Goal: Task Accomplishment & Management: Use online tool/utility

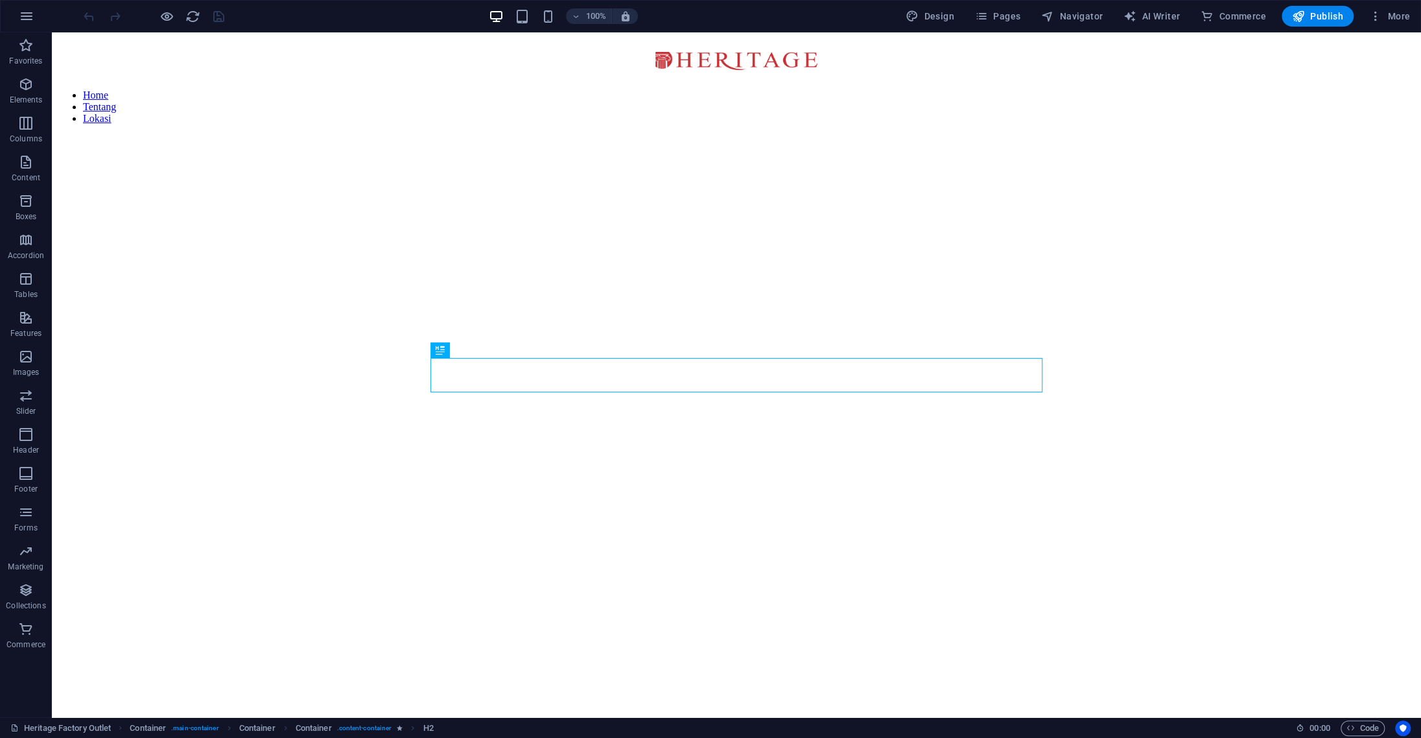
scroll to position [512, 0]
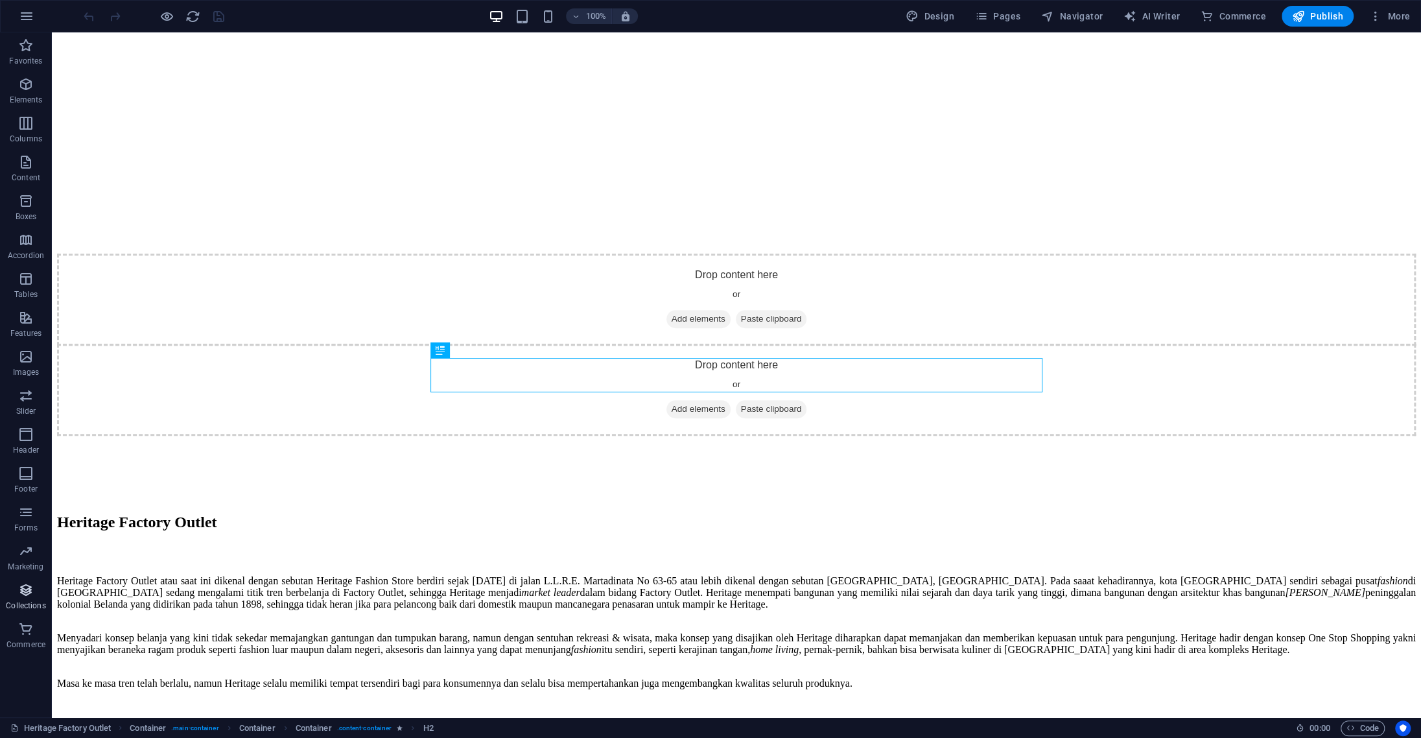
click at [21, 601] on p "Collections" at bounding box center [26, 605] width 40 height 10
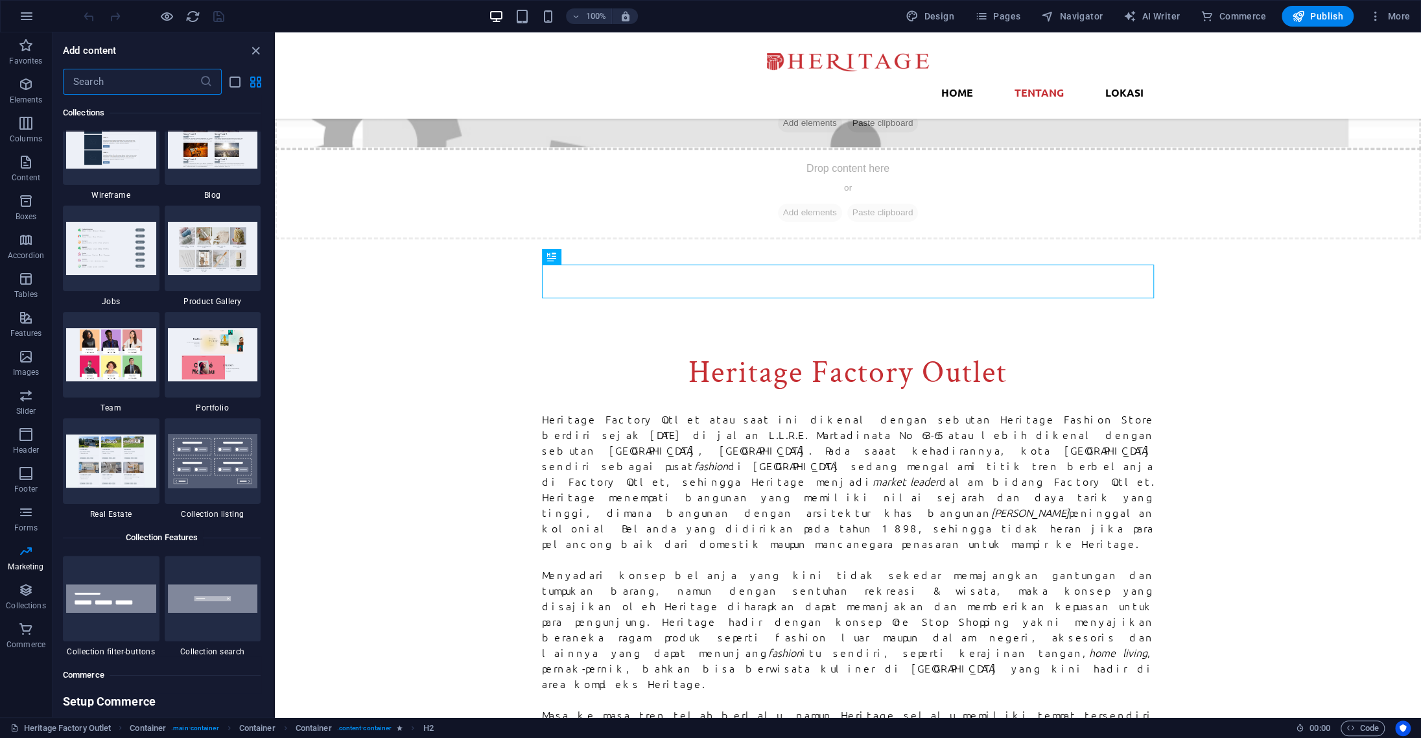
scroll to position [11966, 0]
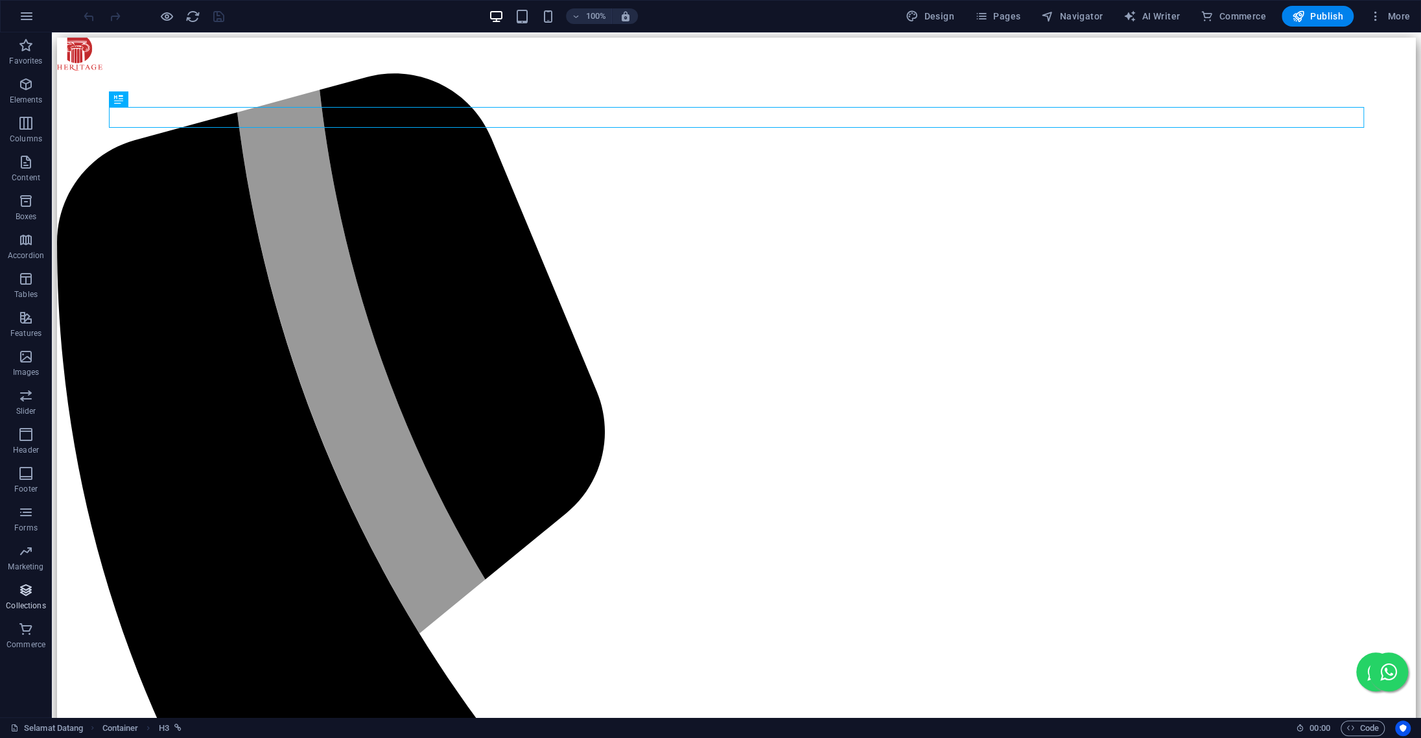
click at [28, 590] on icon "button" at bounding box center [26, 590] width 16 height 16
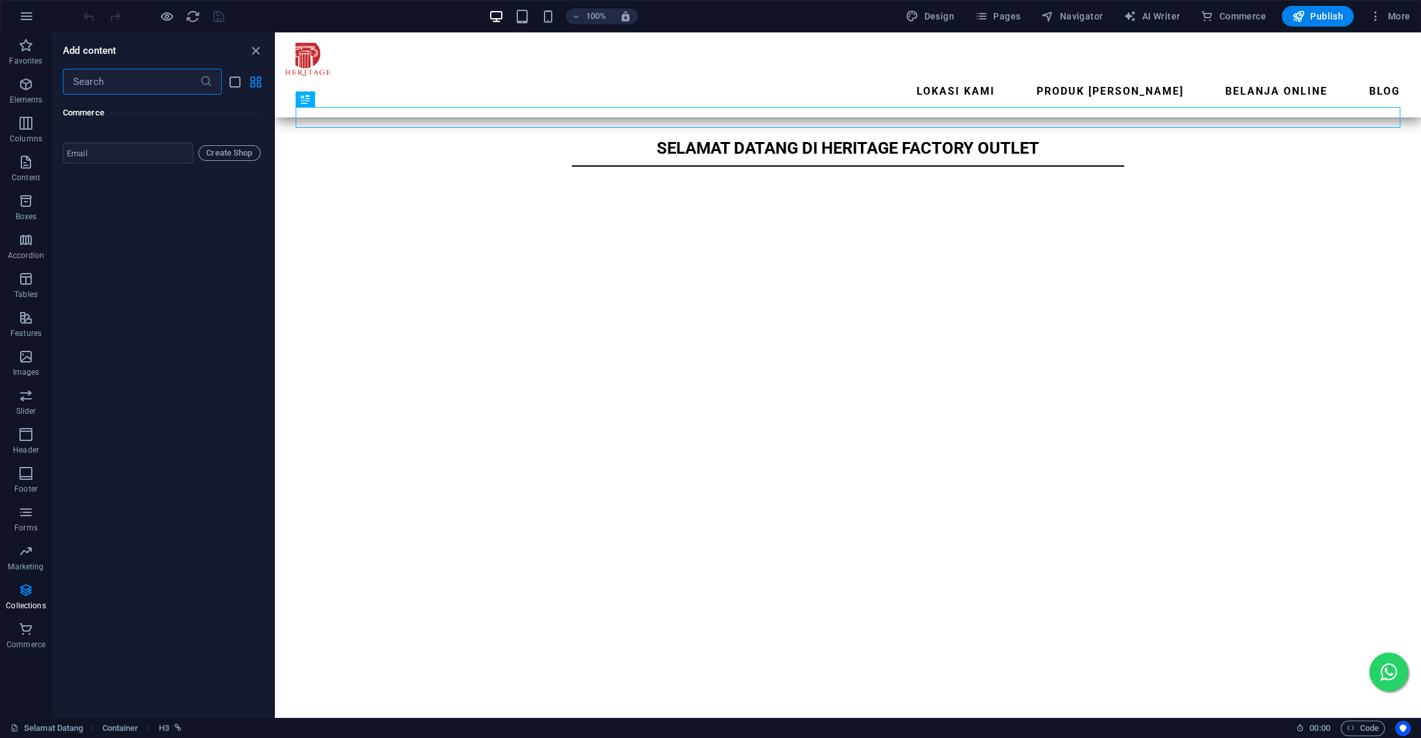
scroll to position [12550, 0]
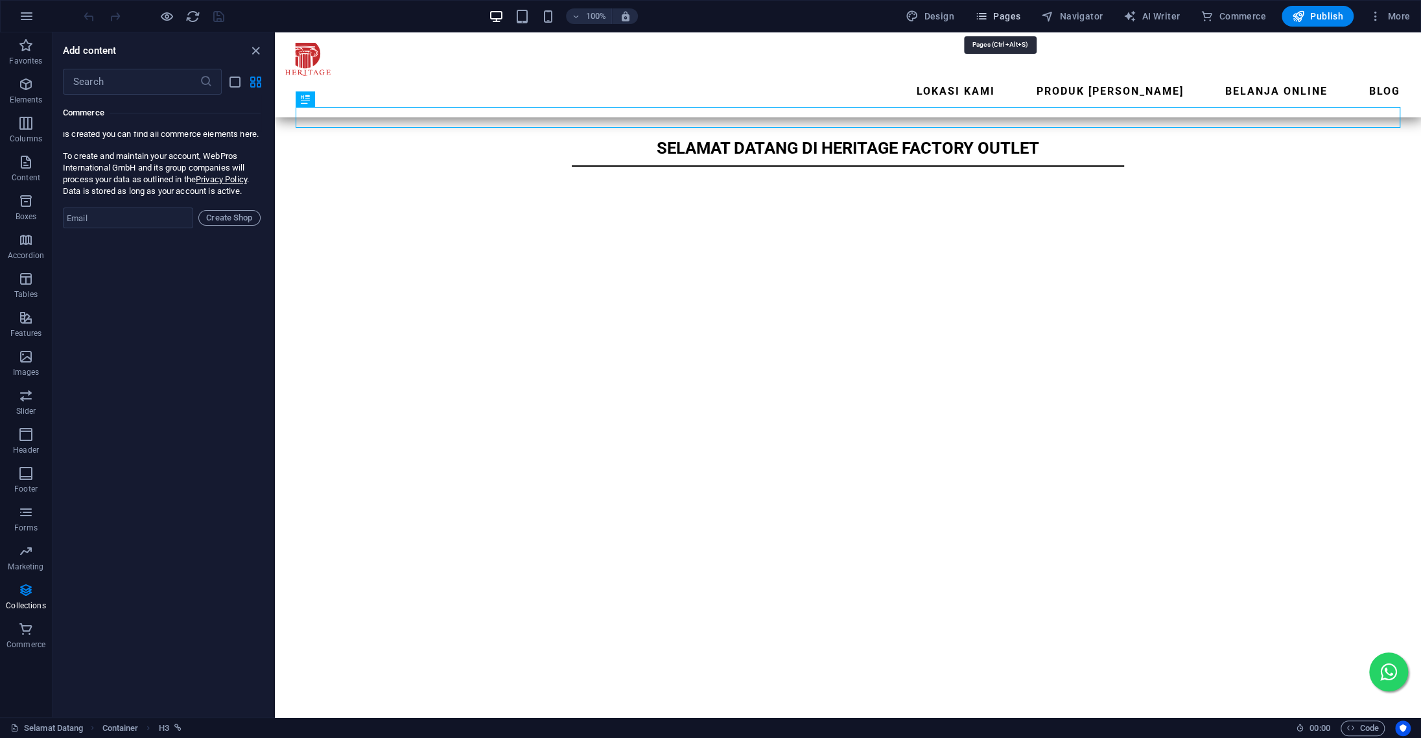
click at [1010, 13] on span "Pages" at bounding box center [997, 16] width 45 height 13
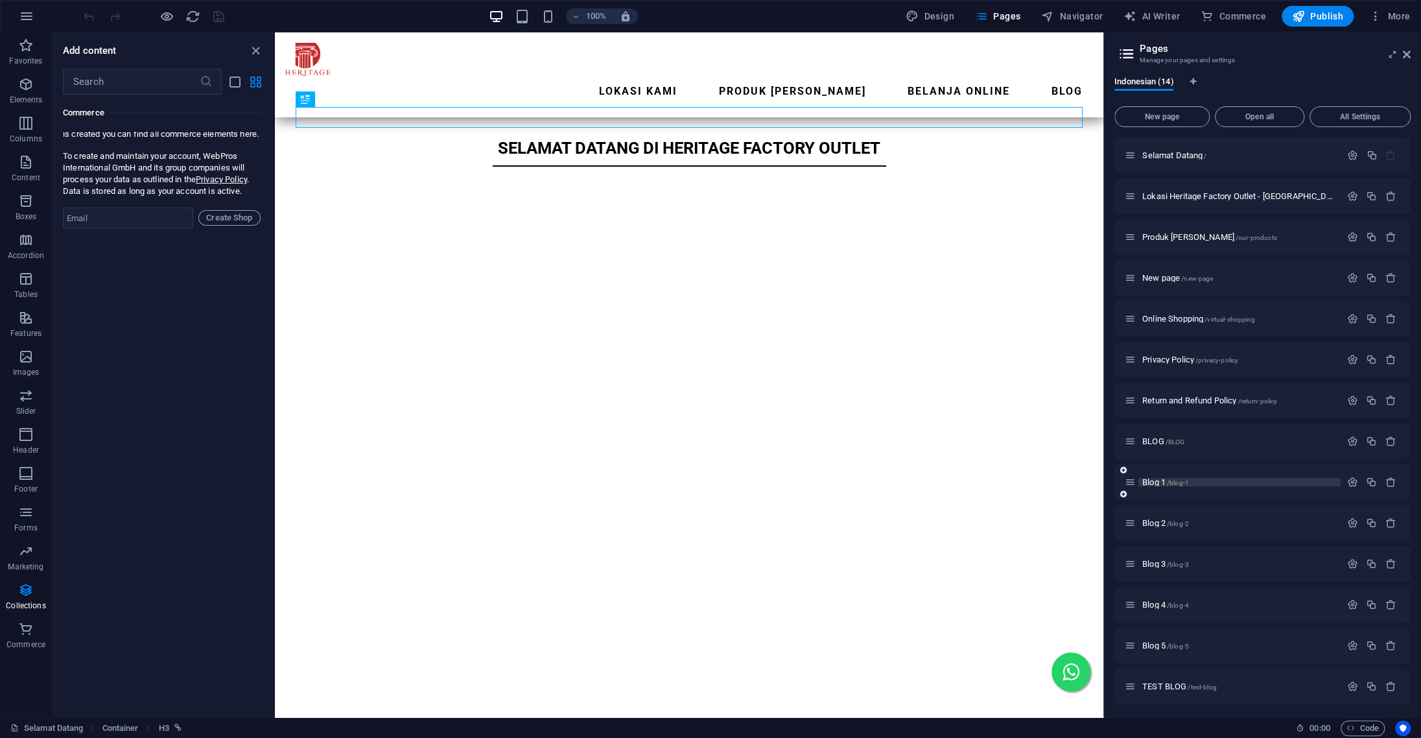
scroll to position [2, 0]
click at [1174, 689] on div "TEST BLOG /test-blog" at bounding box center [1233, 684] width 216 height 15
click at [1174, 681] on span "TEST BLOG /test-blog" at bounding box center [1179, 685] width 75 height 10
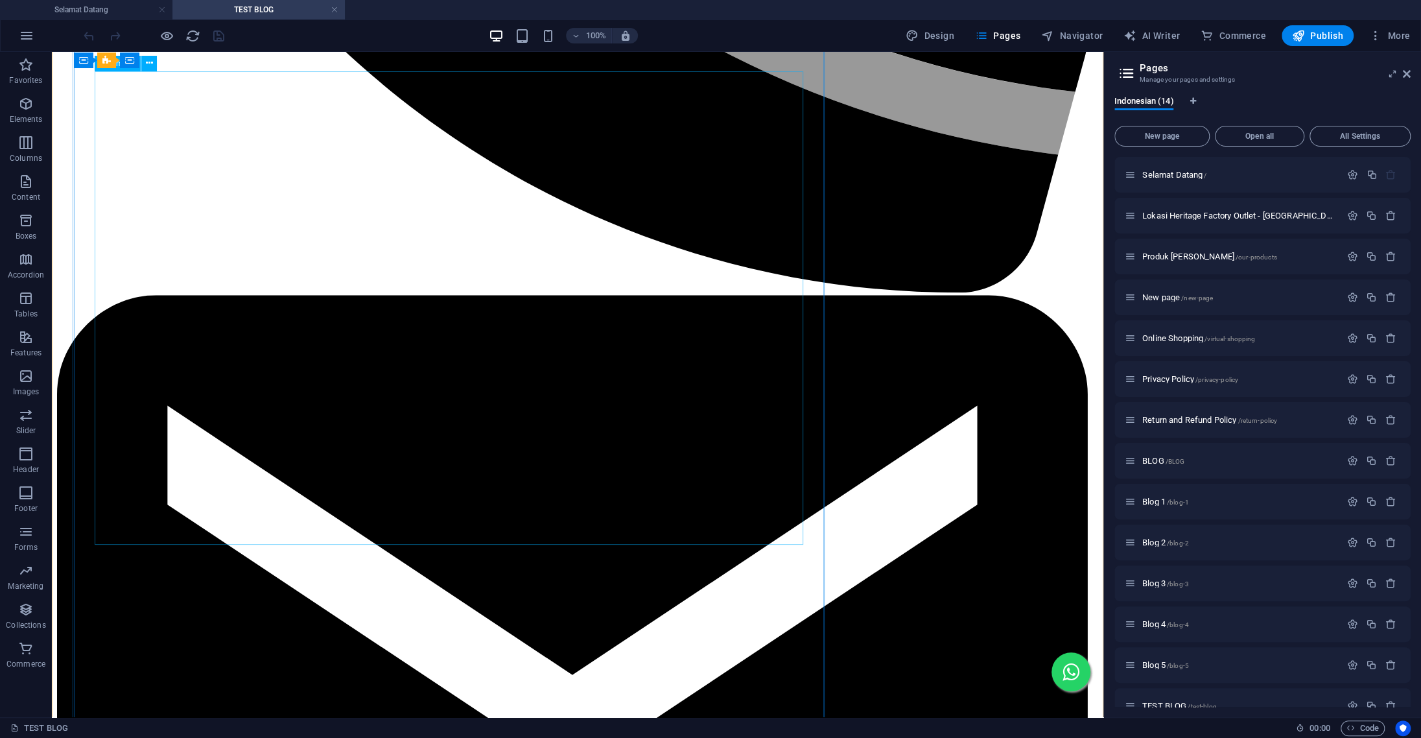
scroll to position [1332, 0]
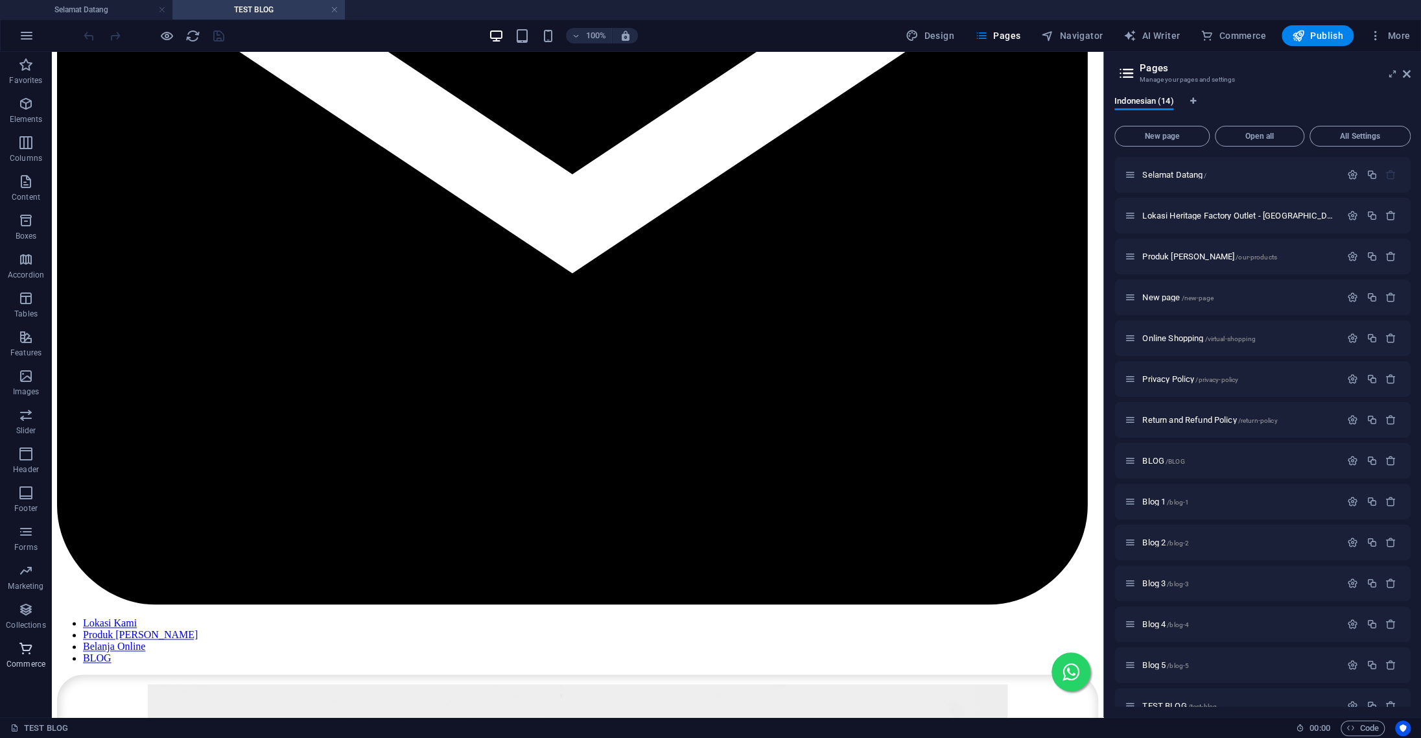
click at [18, 647] on span "Commerce" at bounding box center [26, 656] width 52 height 31
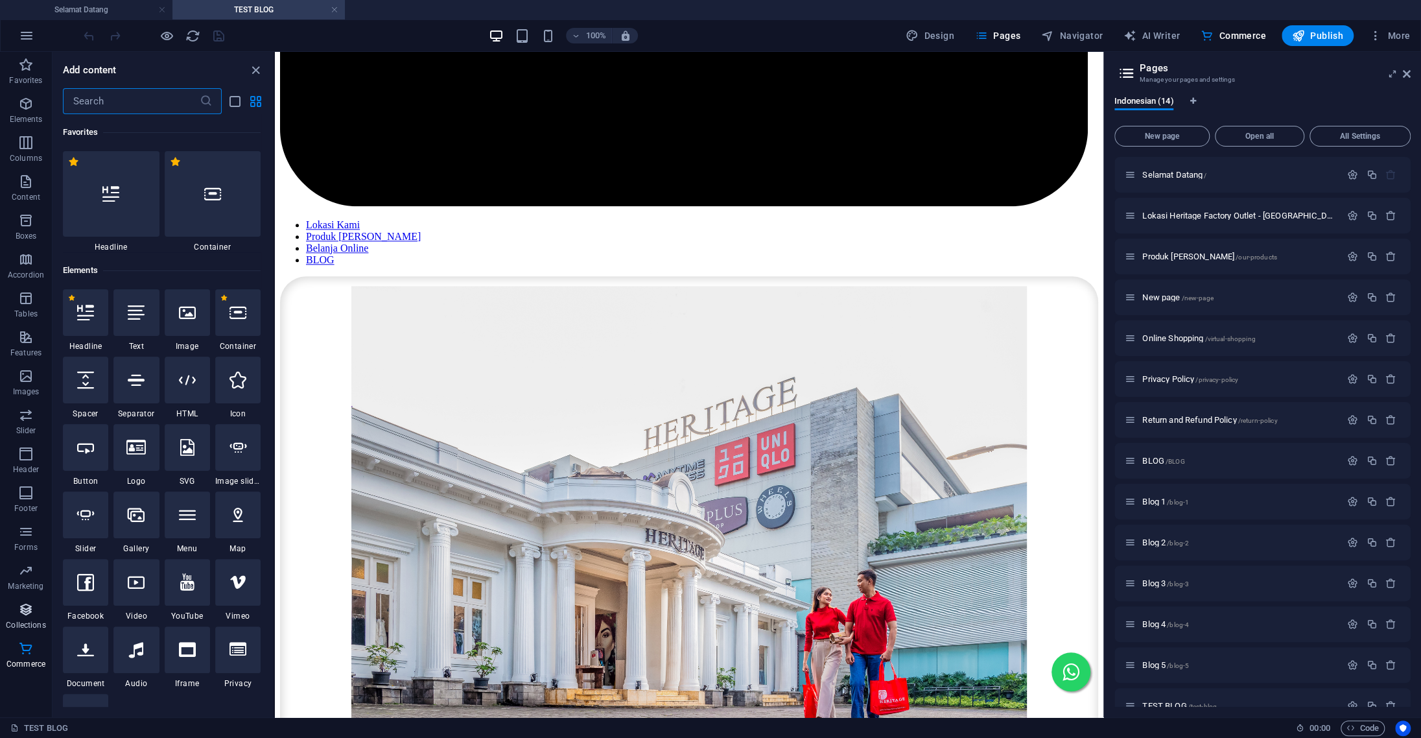
scroll to position [1200, 0]
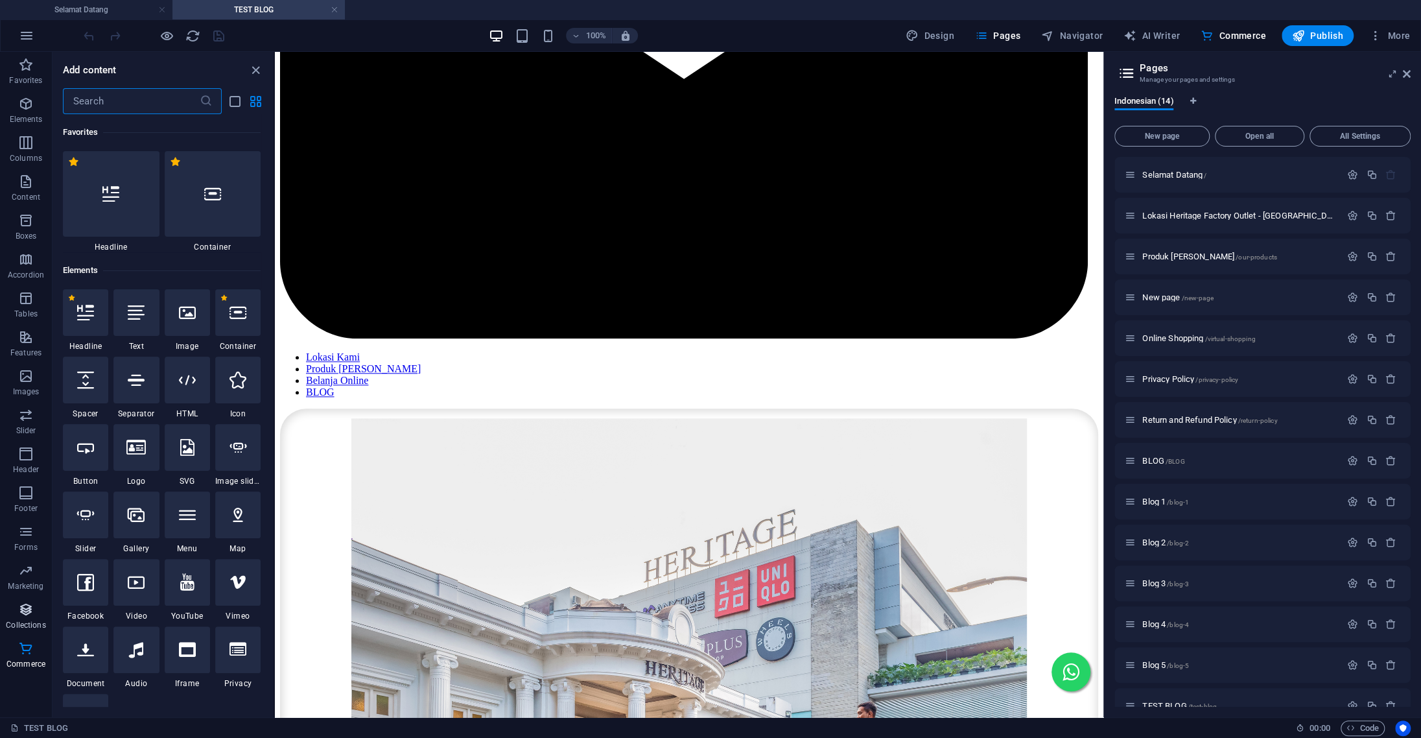
click at [18, 616] on icon "button" at bounding box center [26, 610] width 16 height 16
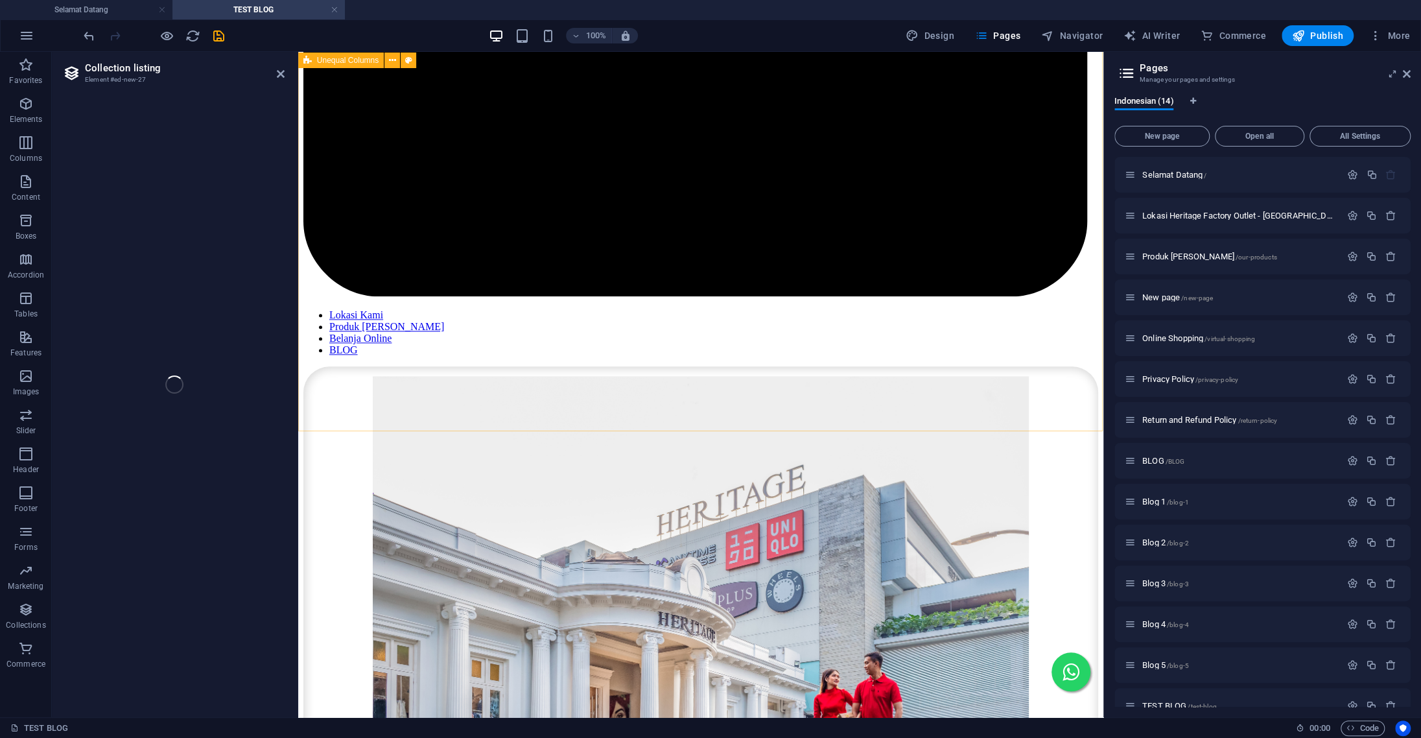
scroll to position [1190, 0]
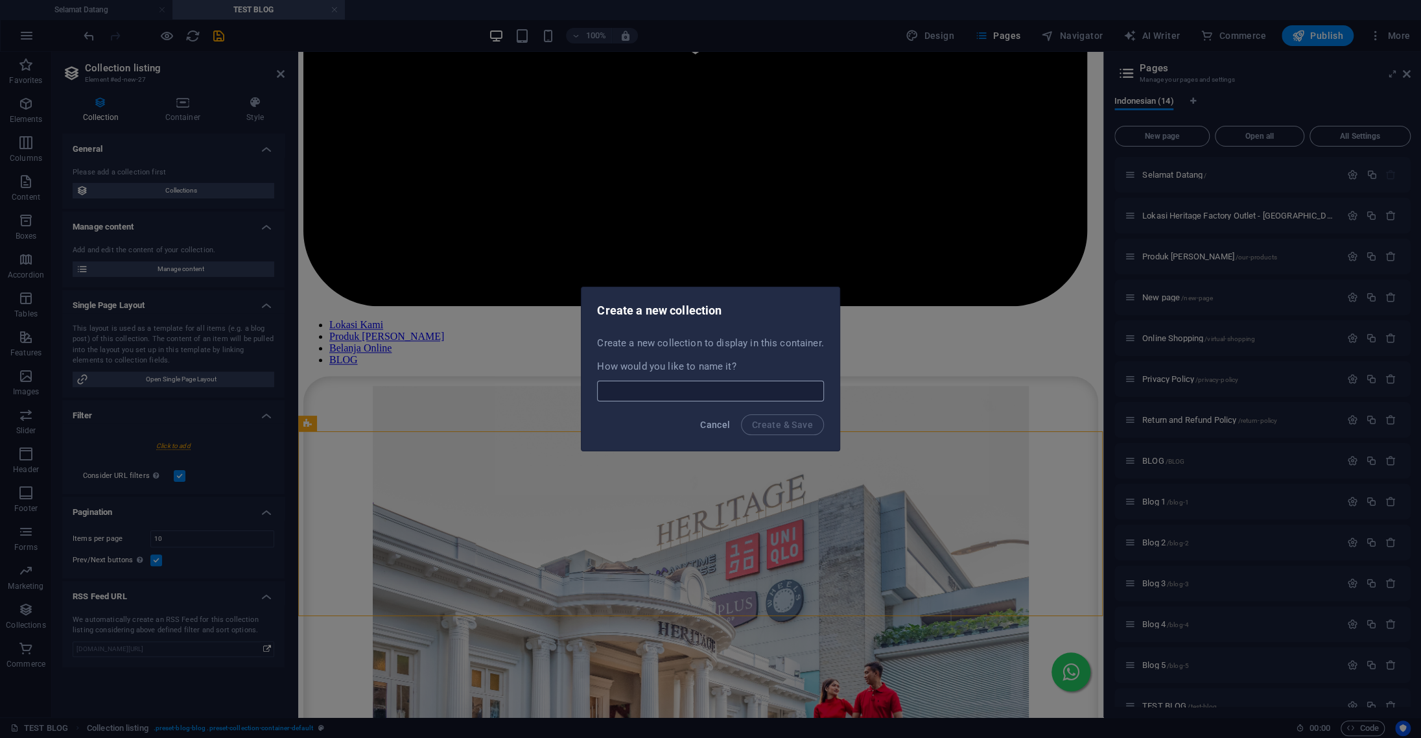
select select
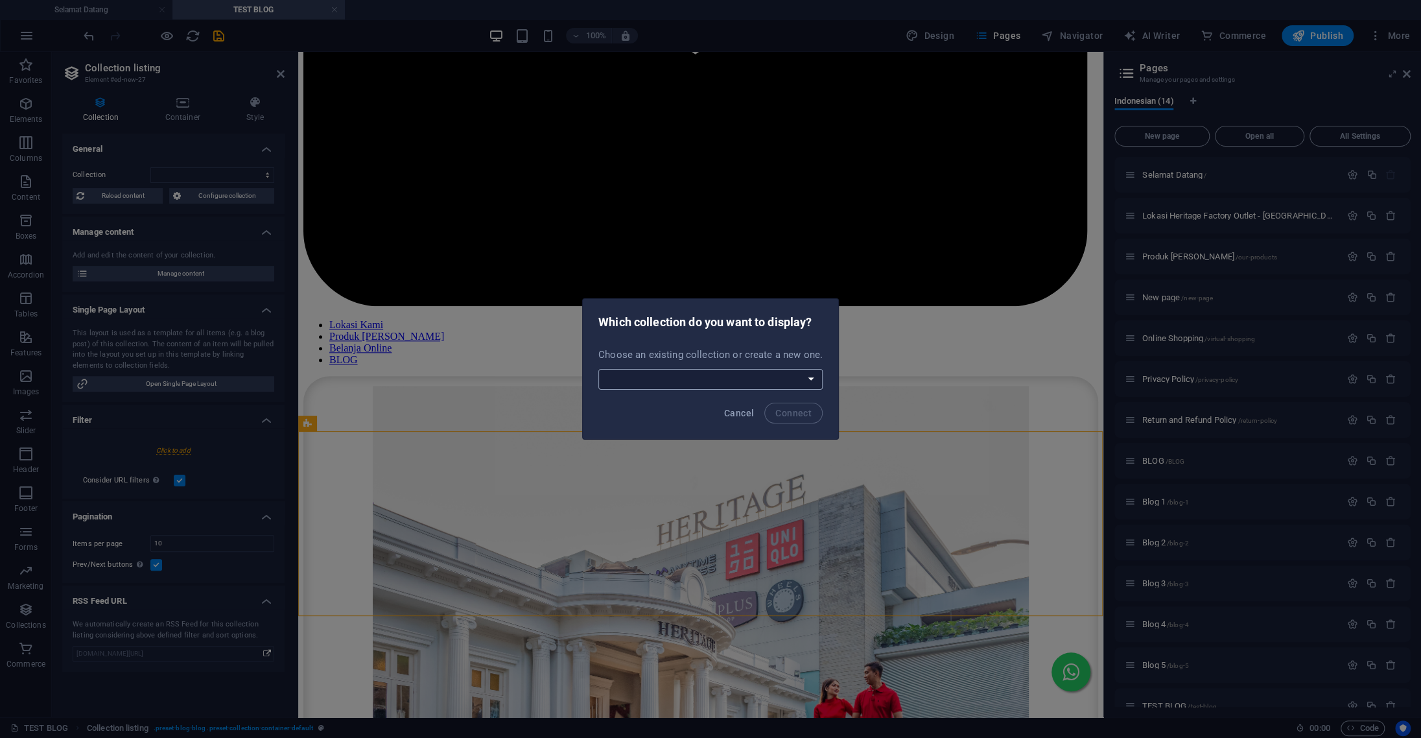
click at [598, 369] on select "BLOG CO BLOG CO TEST Locations Create a new collection" at bounding box center [710, 379] width 224 height 21
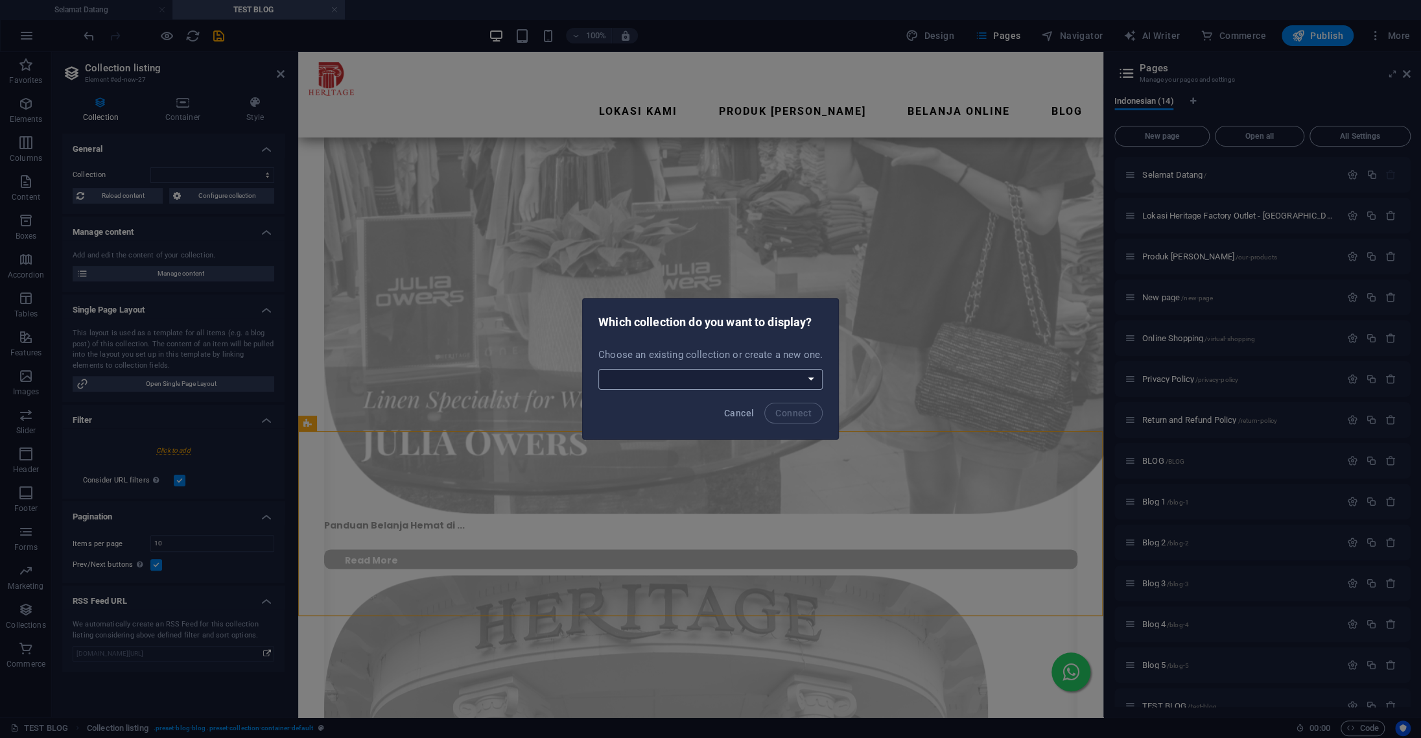
select select "--createNew--"
click option "Create a new collection" at bounding box center [0, 0] width 0 height 0
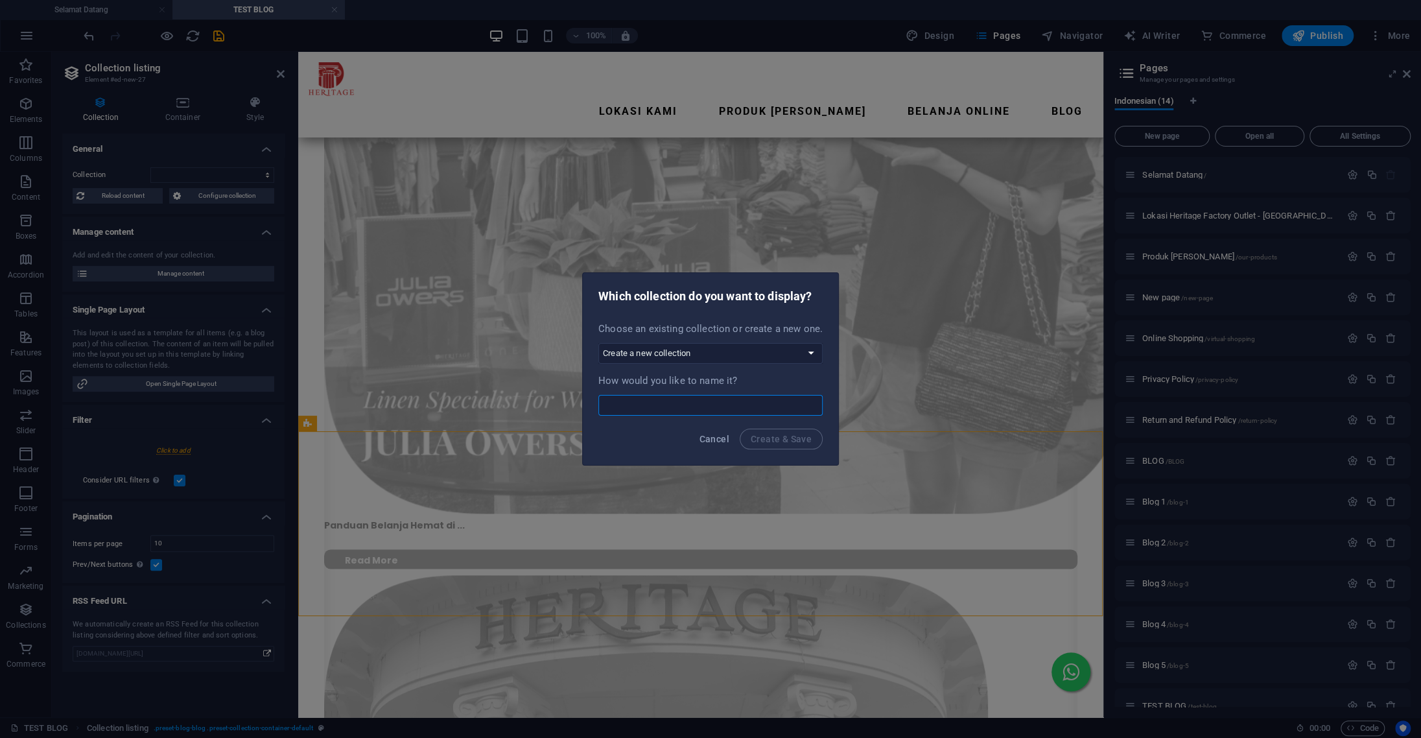
click at [713, 415] on input "text" at bounding box center [710, 405] width 224 height 21
type input "test"
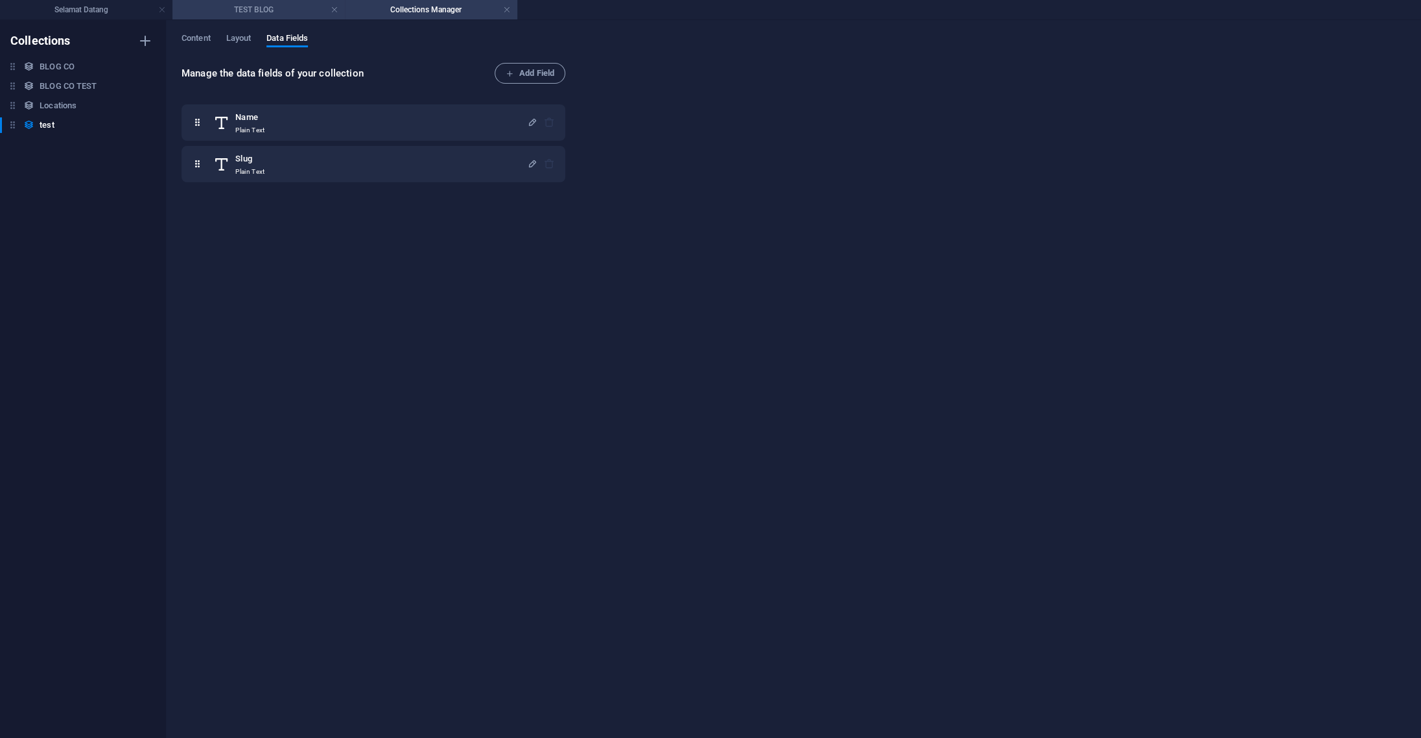
click at [267, 6] on h4 "TEST BLOG" at bounding box center [258, 10] width 172 height 14
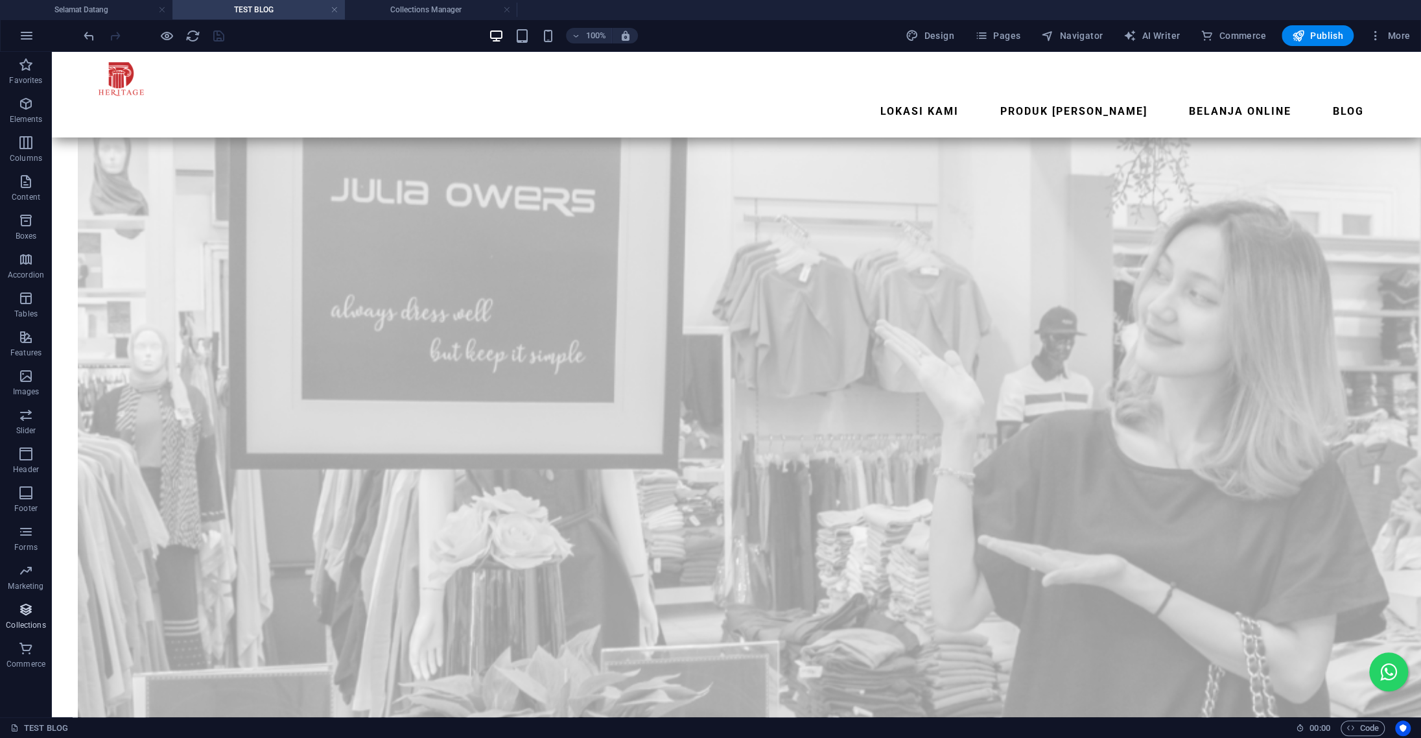
click at [18, 616] on icon "button" at bounding box center [26, 610] width 16 height 16
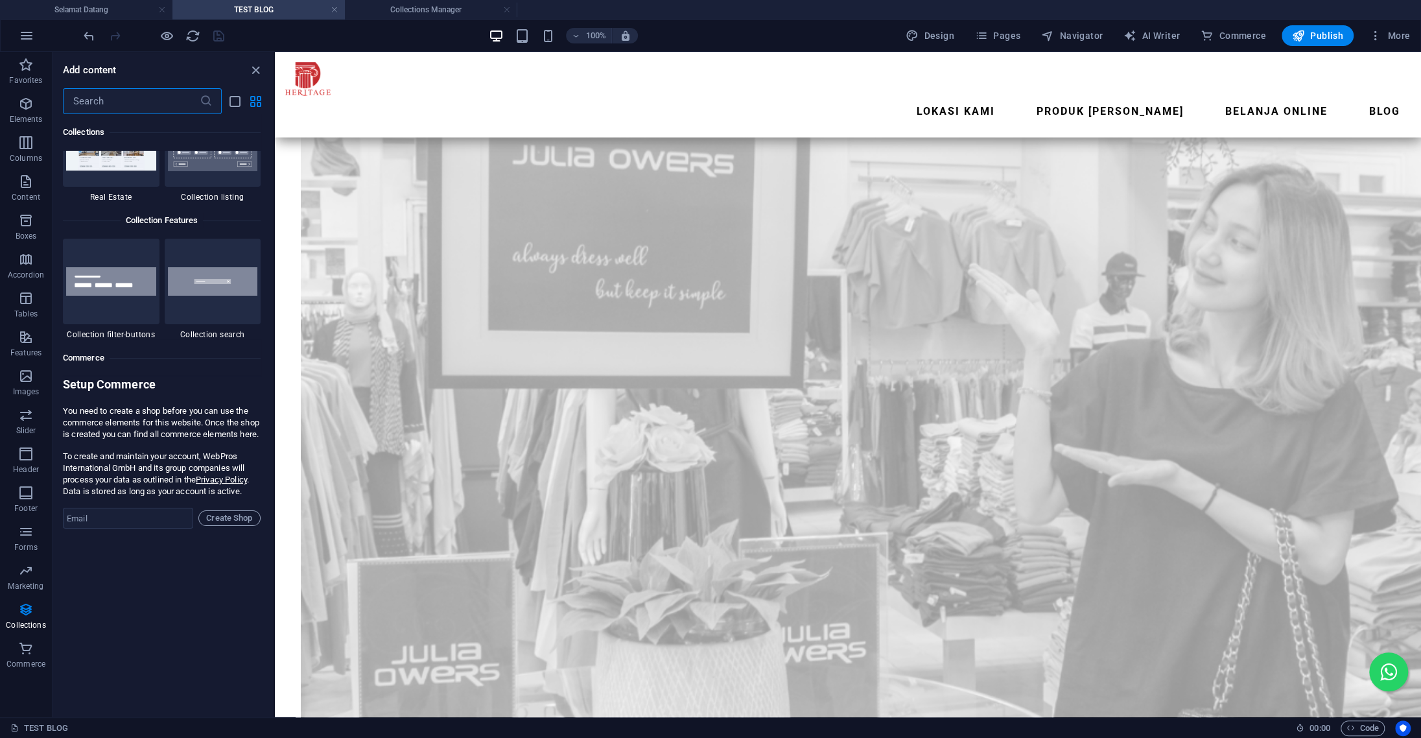
scroll to position [12356, 0]
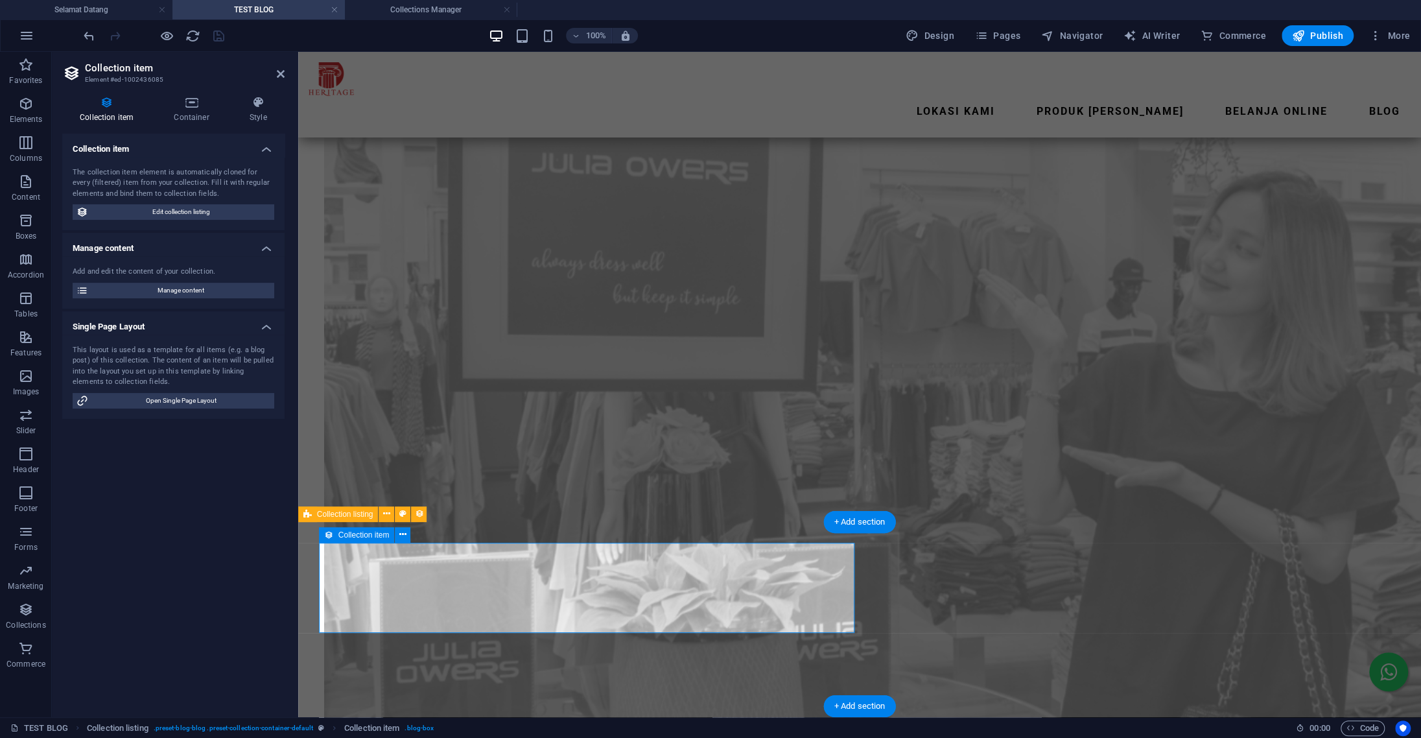
scroll to position [1193, 0]
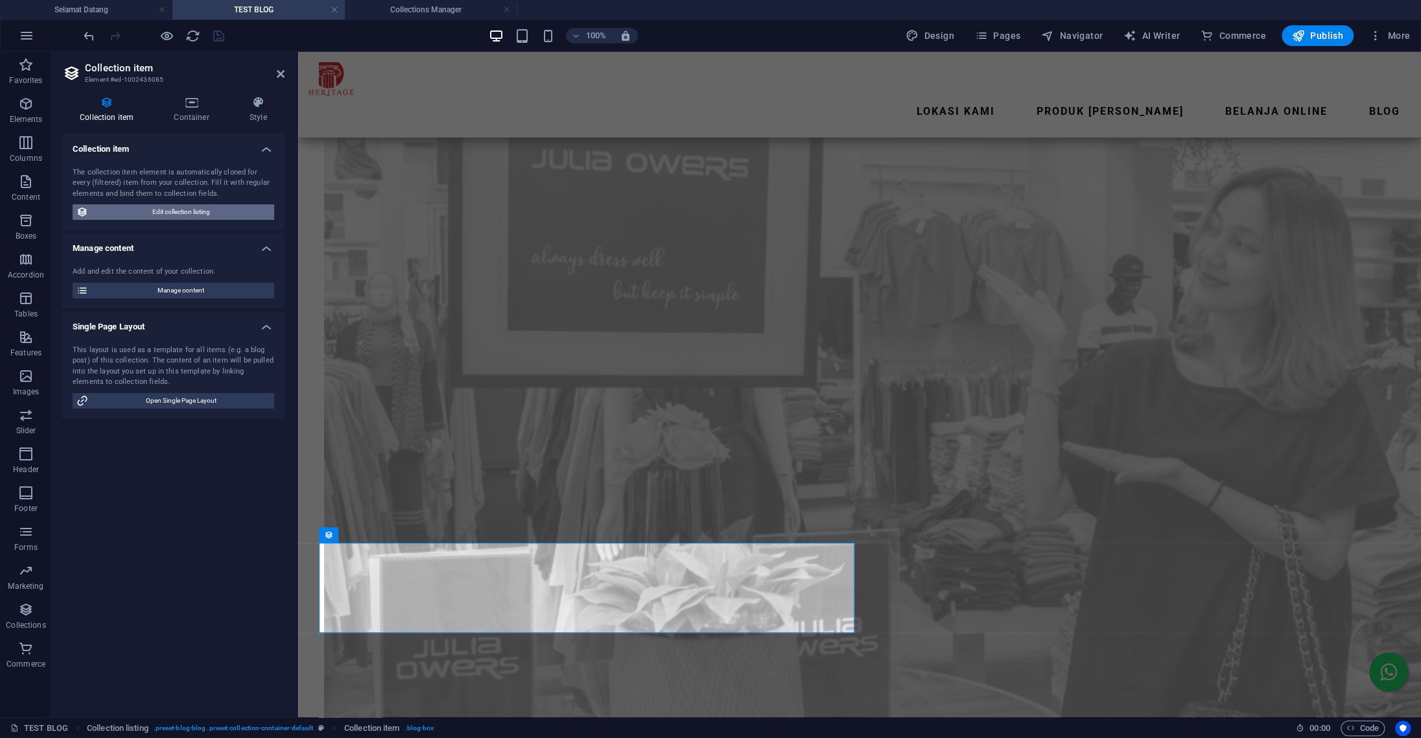
click at [207, 215] on span "Edit collection listing" at bounding box center [181, 212] width 178 height 16
select select "68dde20122e8b0d40d0a058f"
select select "createdAt_DESC"
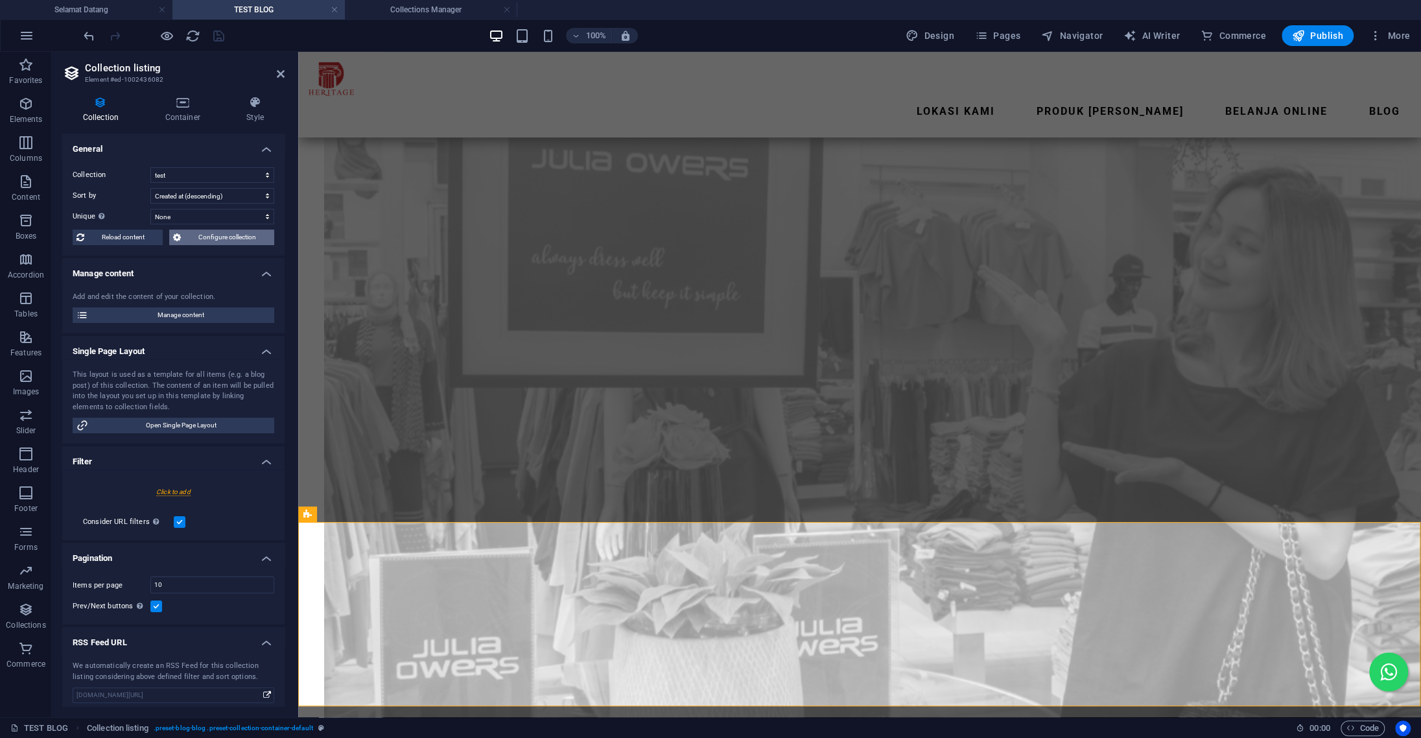
click at [200, 241] on span "Configure collection" at bounding box center [228, 238] width 86 height 16
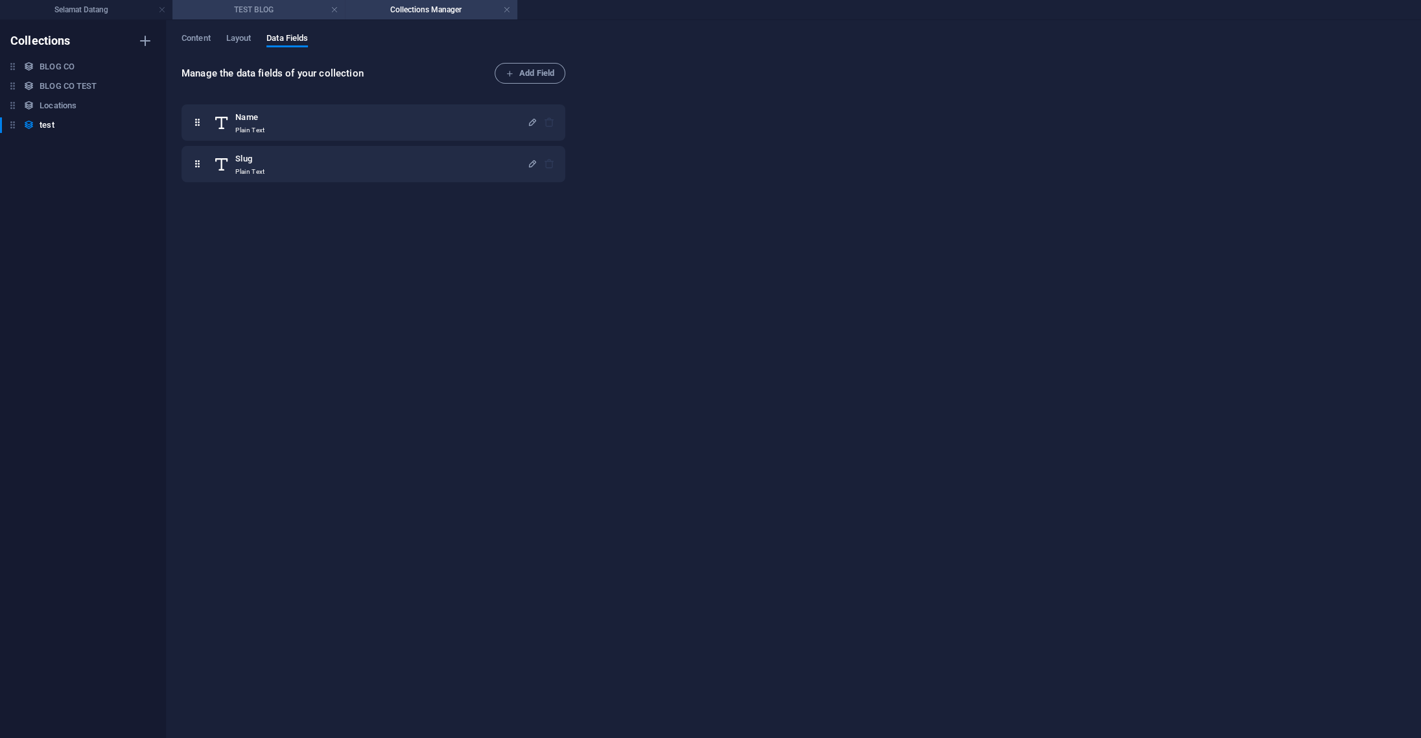
click at [279, 1] on li "TEST BLOG" at bounding box center [258, 9] width 172 height 19
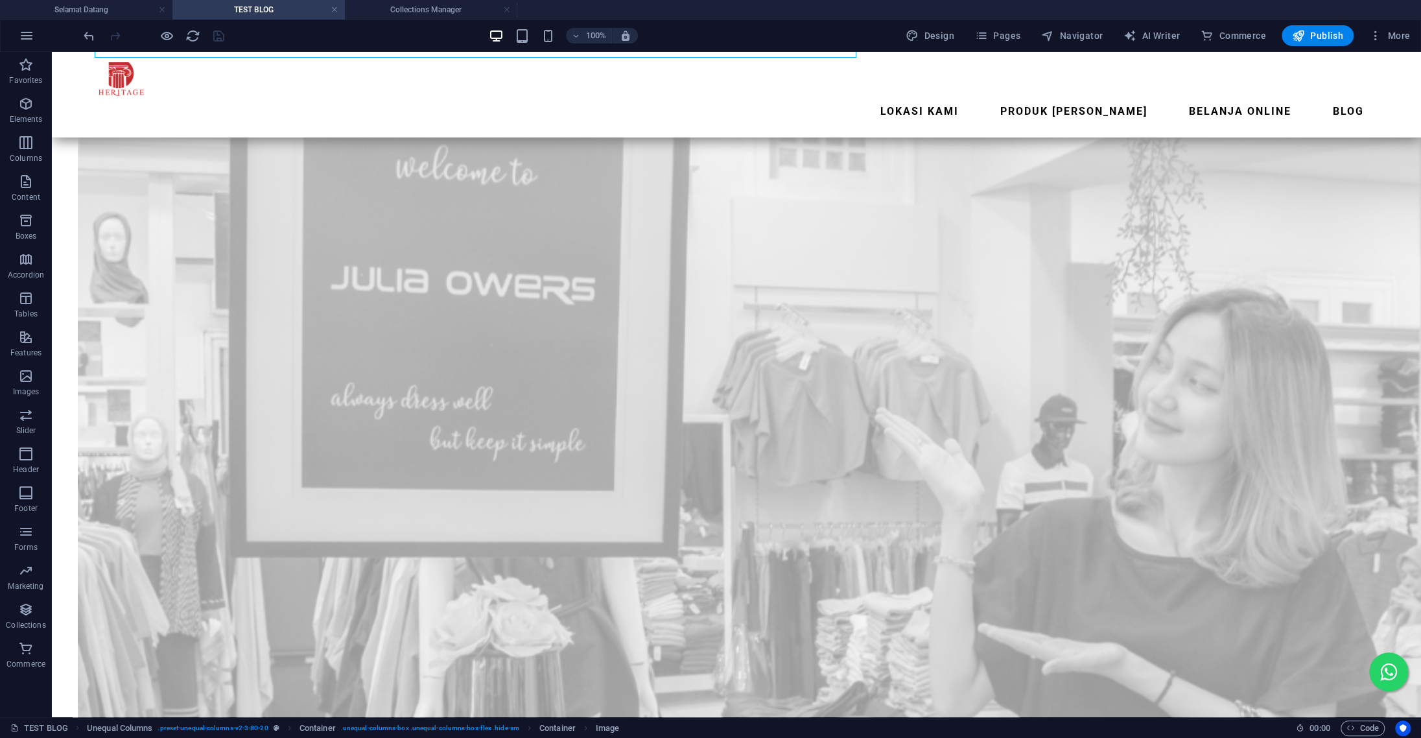
scroll to position [1301, 0]
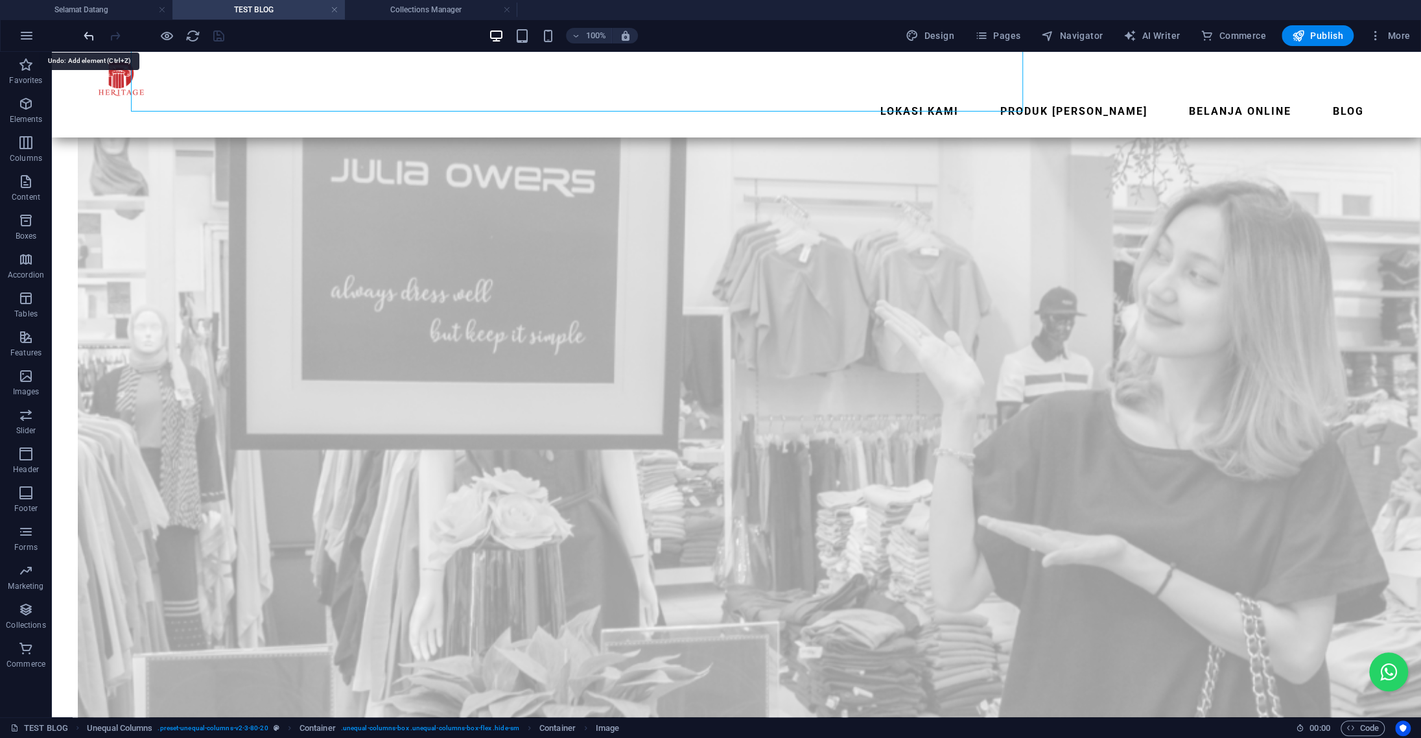
click at [92, 34] on icon "undo" at bounding box center [89, 36] width 15 height 15
click at [1021, 38] on span "Pages" at bounding box center [997, 35] width 45 height 13
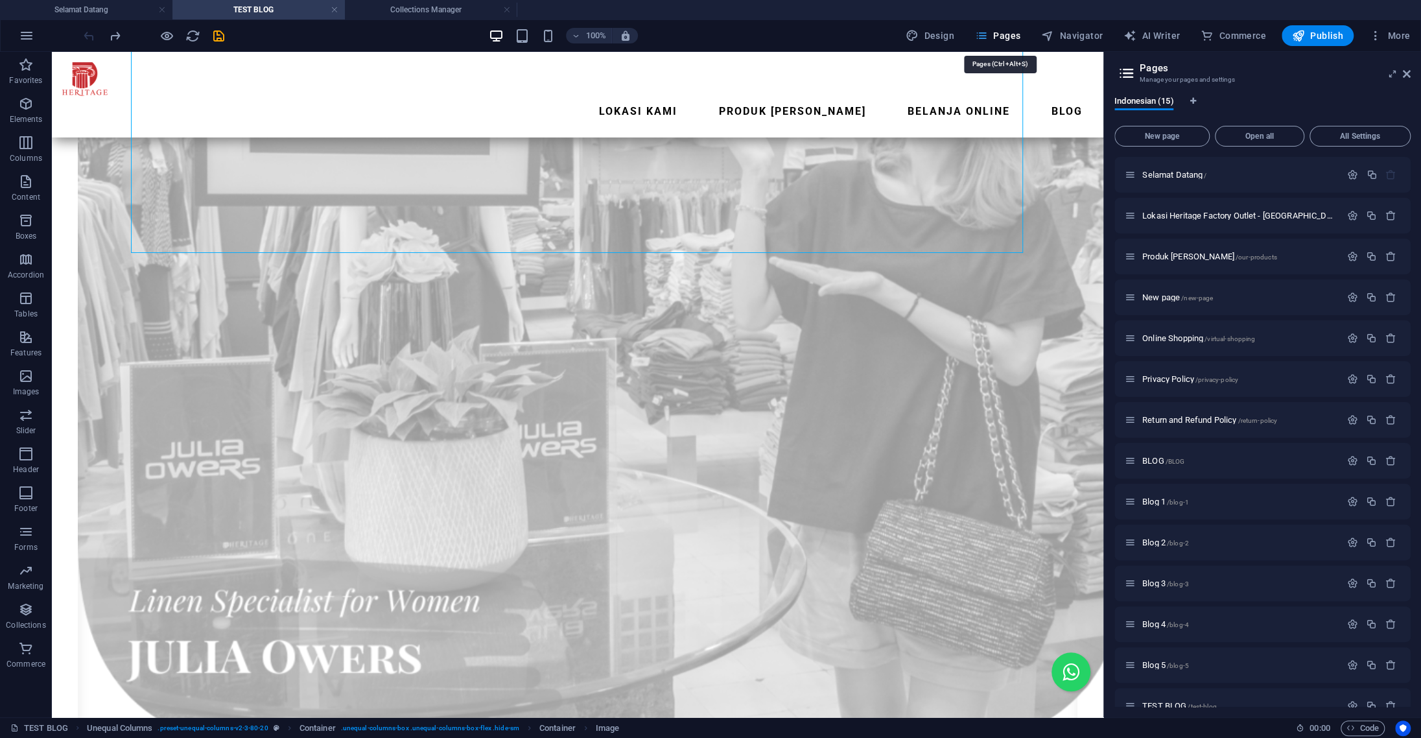
scroll to position [1159, 0]
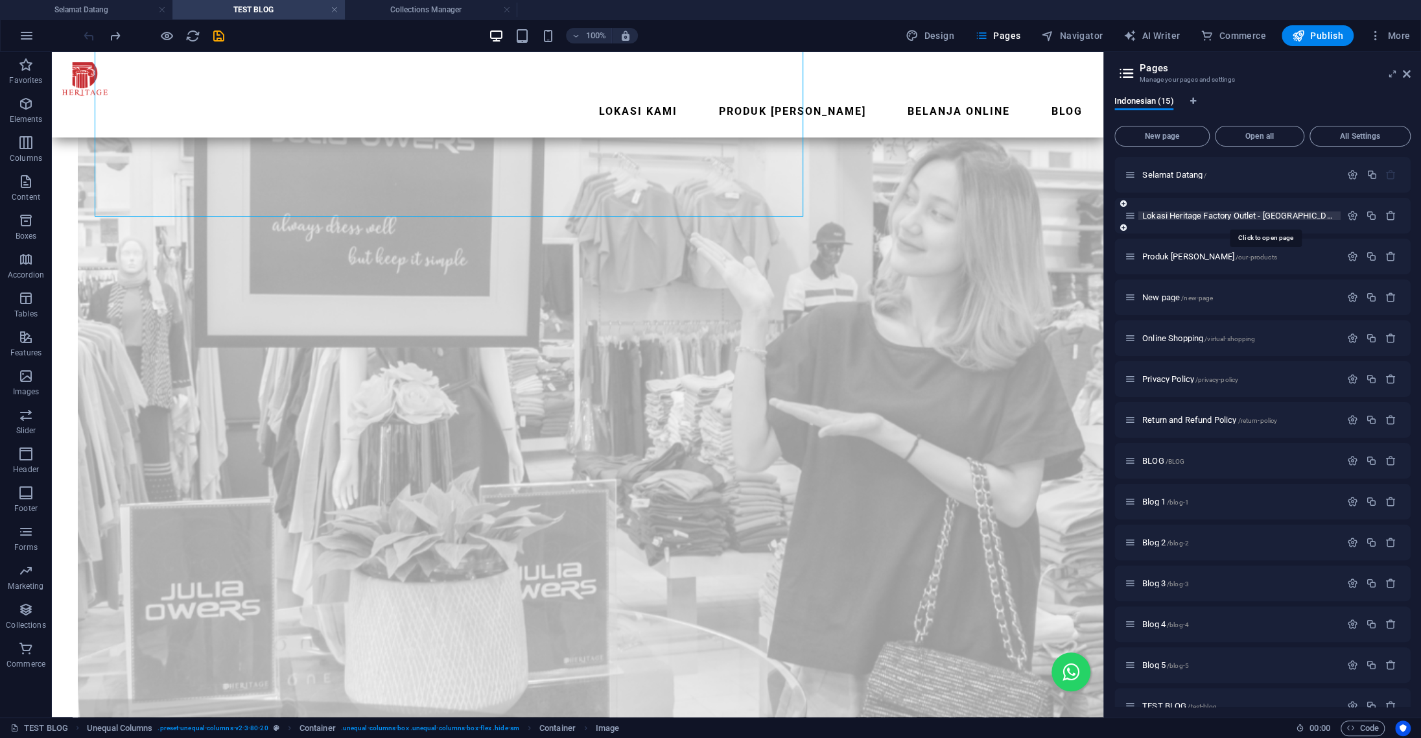
click at [1204, 213] on span "Lokasi Heritage Factory Outlet - Bandung dan Jakarta /our-locations" at bounding box center [1313, 216] width 342 height 10
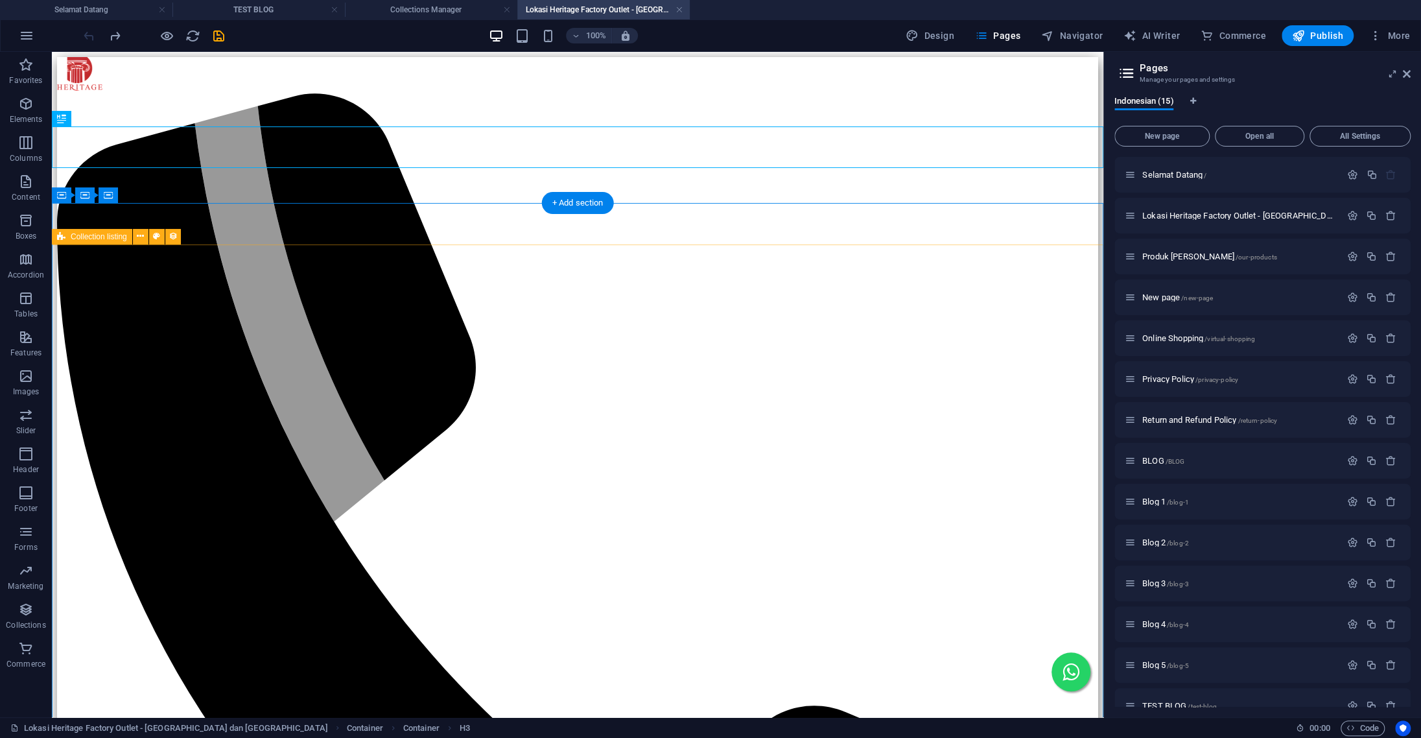
scroll to position [0, 0]
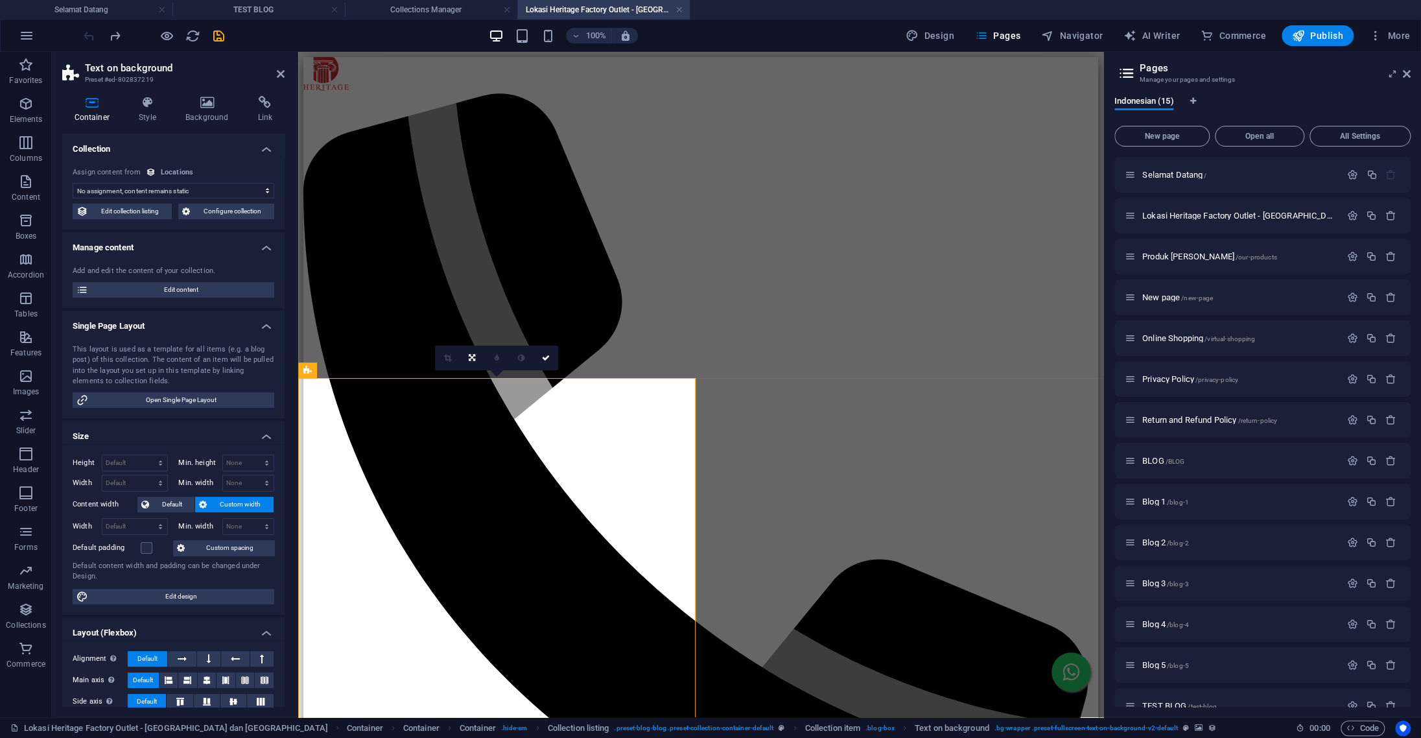
click at [287, 73] on aside "Text on background Preset #ed-802837219 Container Style Background Link Collect…" at bounding box center [175, 384] width 246 height 665
click at [279, 73] on icon at bounding box center [281, 74] width 8 height 10
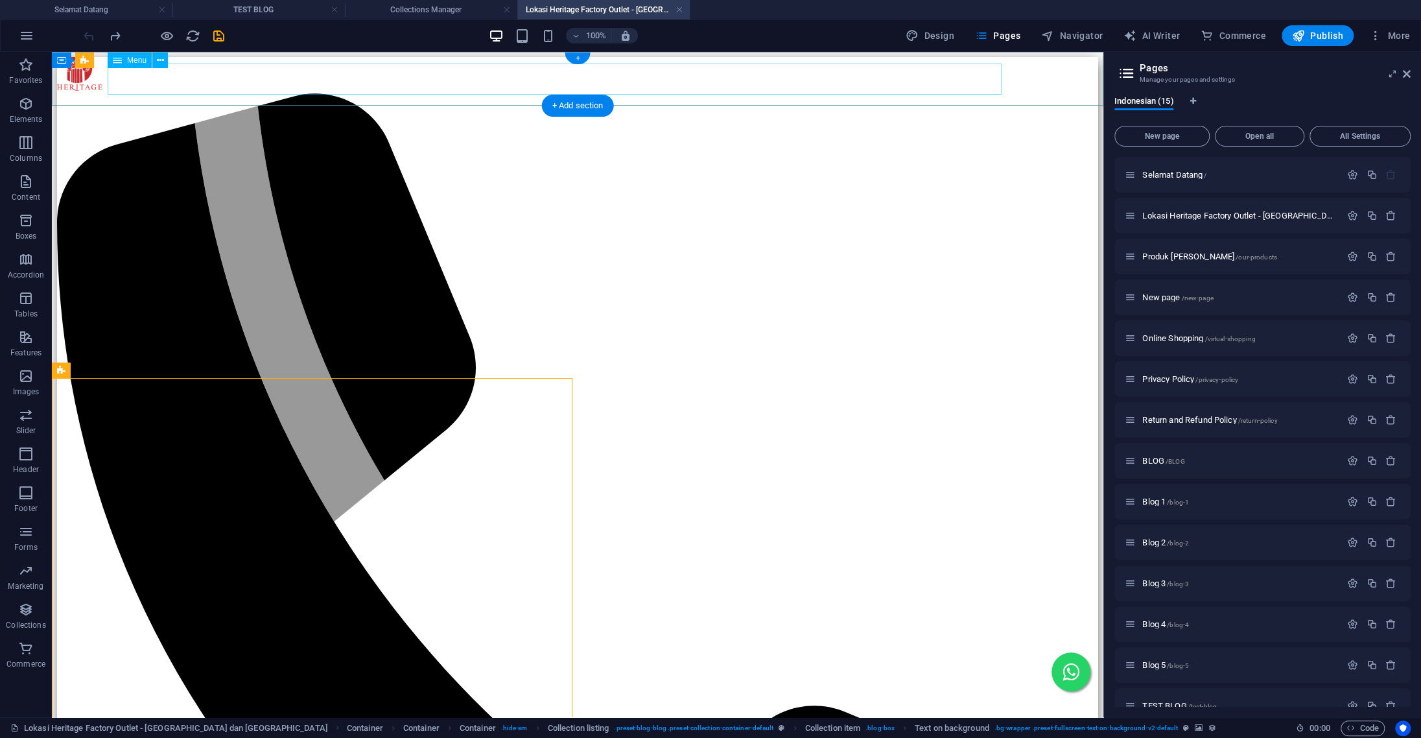
select select "1"
select select
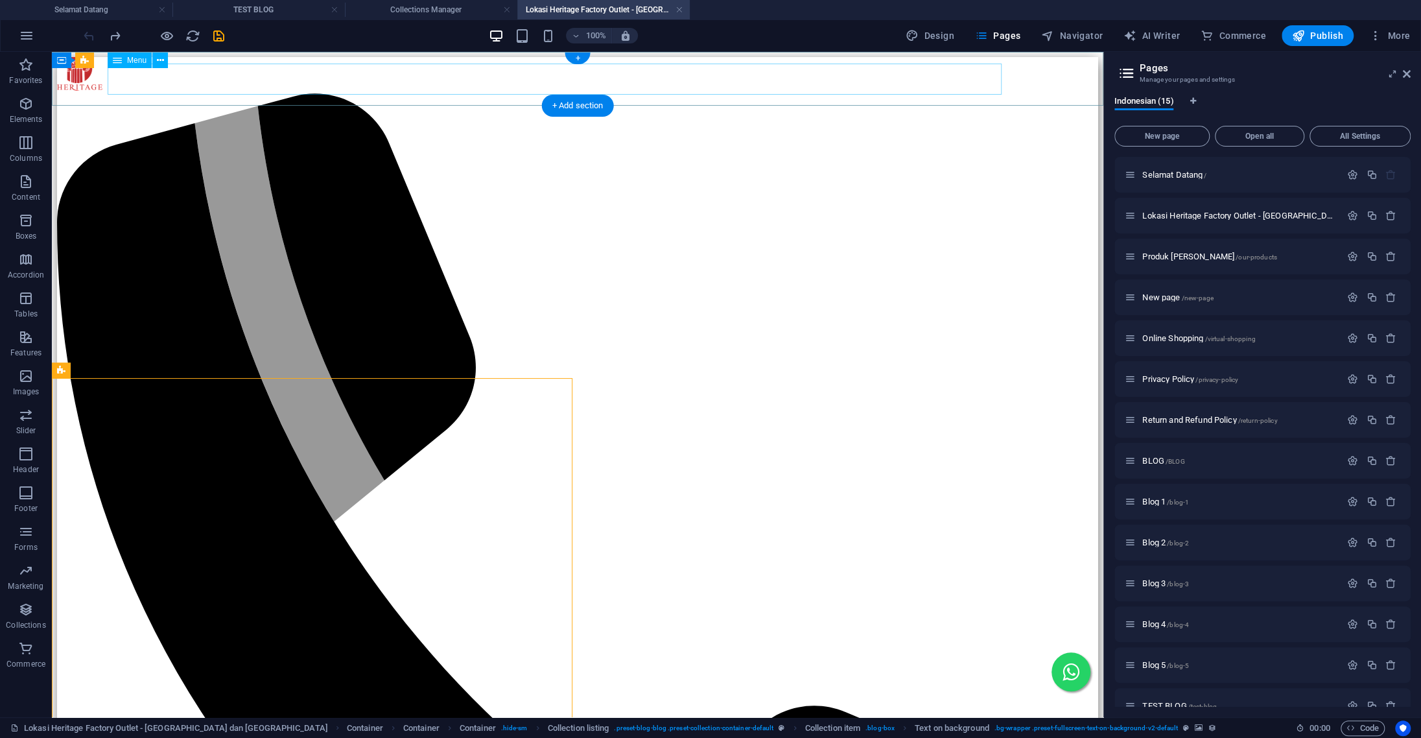
select select "2"
select select
select select "4"
select select
select select "7"
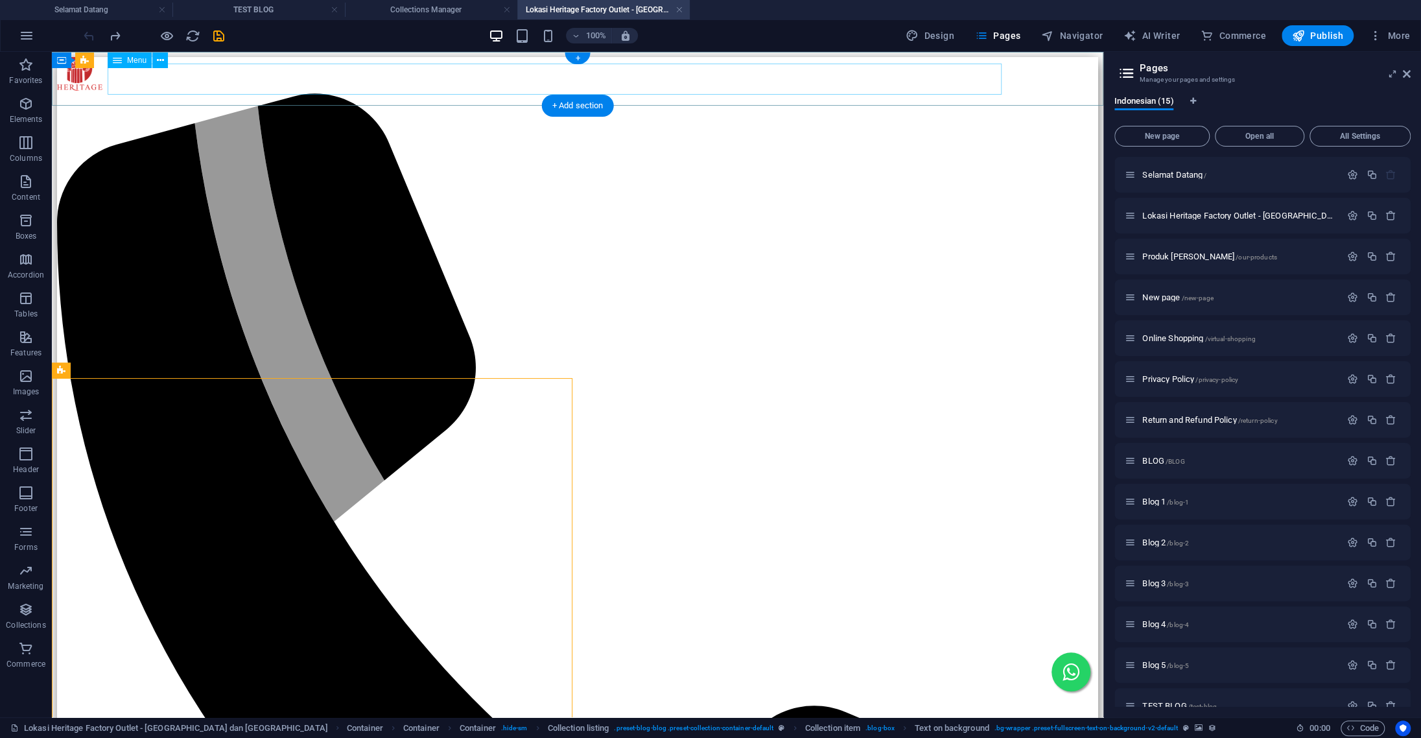
select select
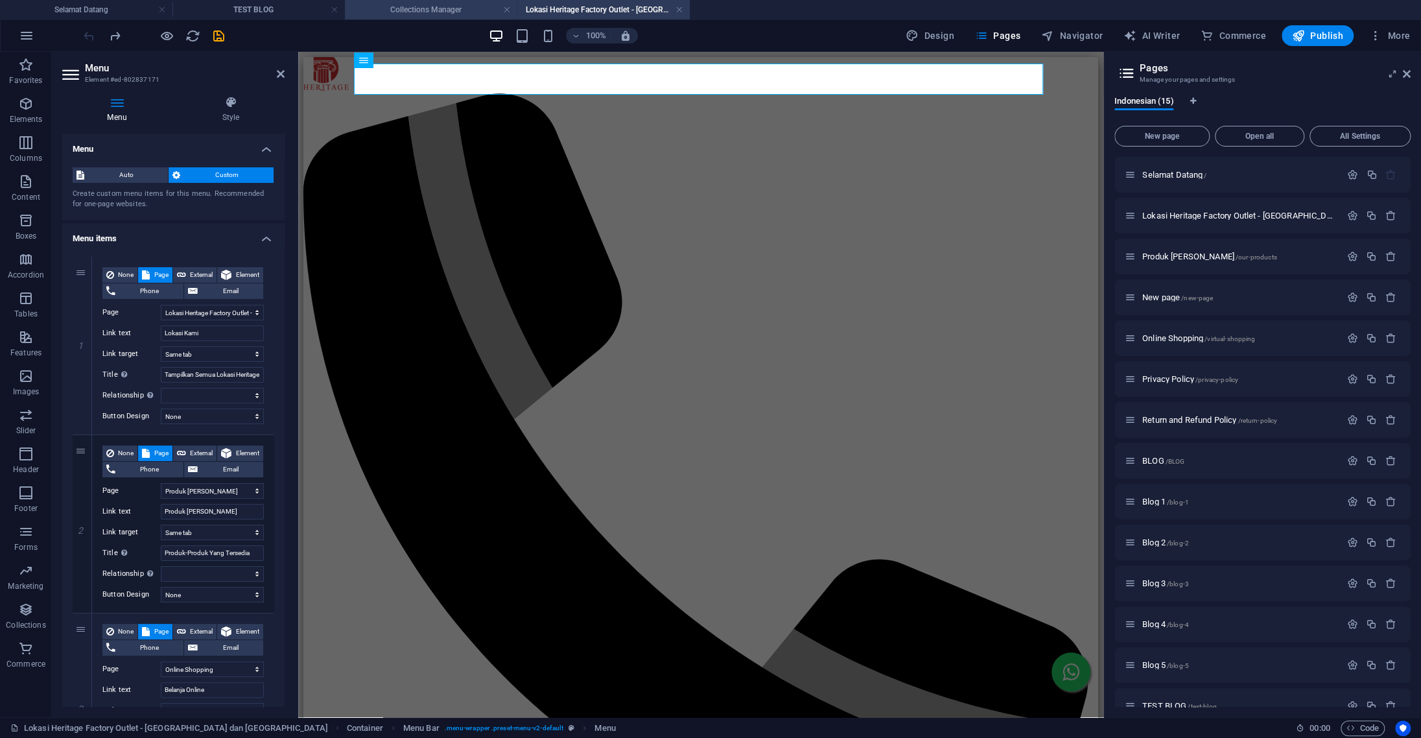
click at [423, 5] on h4 "Collections Manager" at bounding box center [431, 10] width 172 height 14
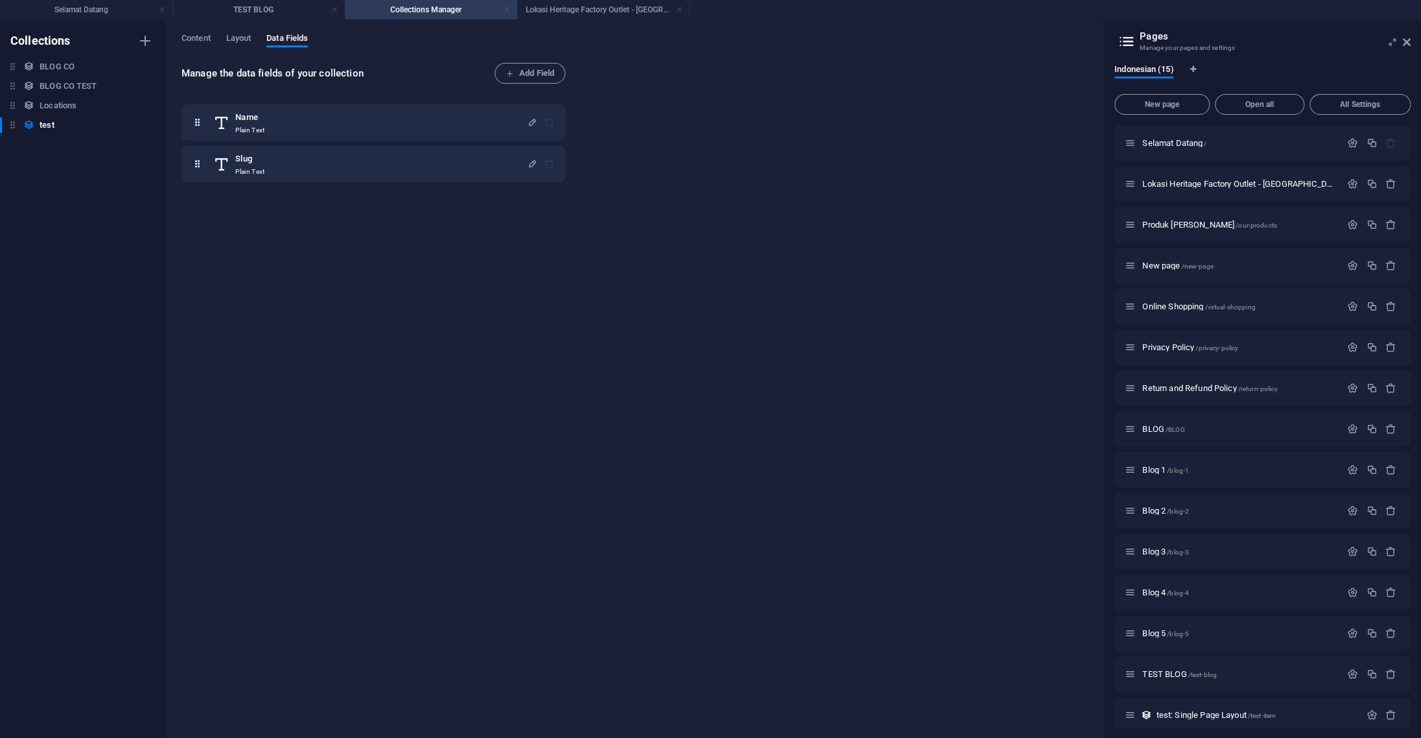
click at [507, 8] on link at bounding box center [507, 10] width 8 height 12
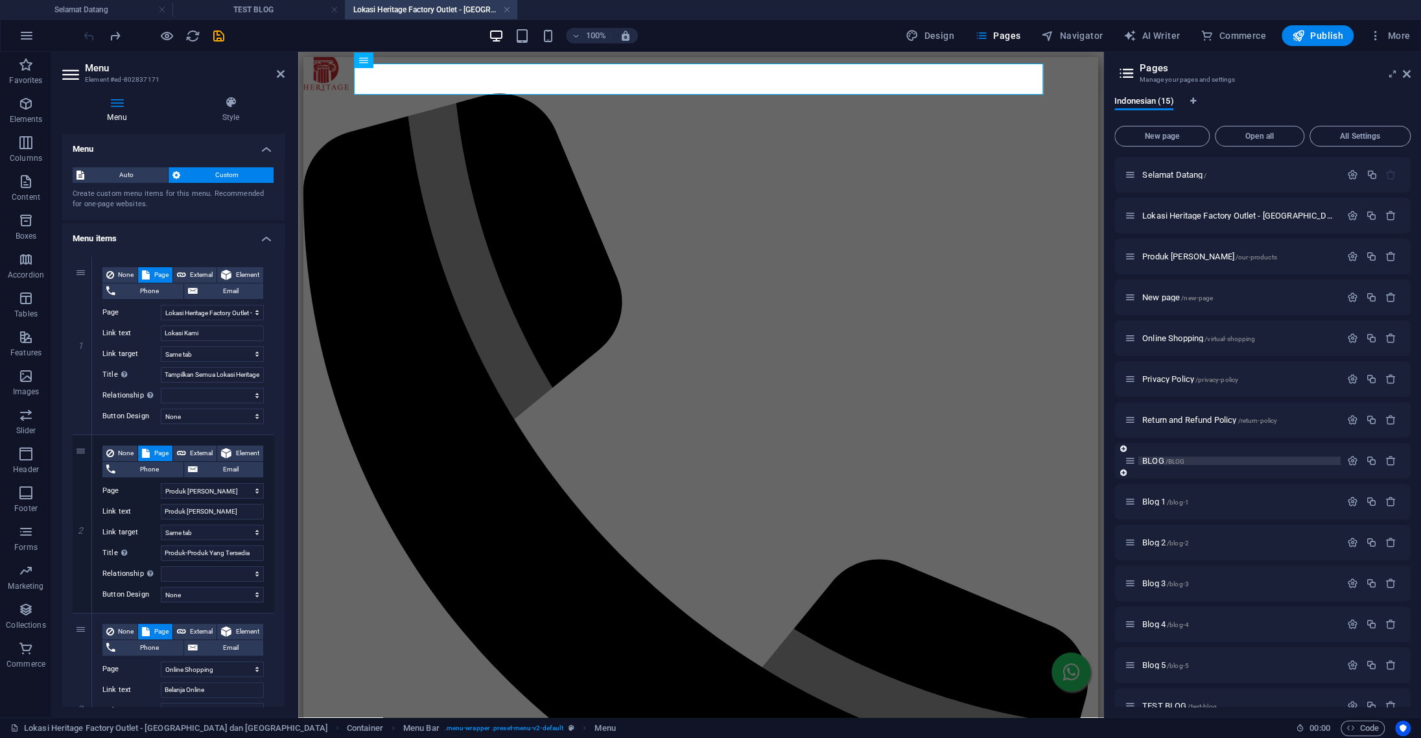
click at [1162, 460] on span "BLOG /BLOG" at bounding box center [1163, 461] width 42 height 10
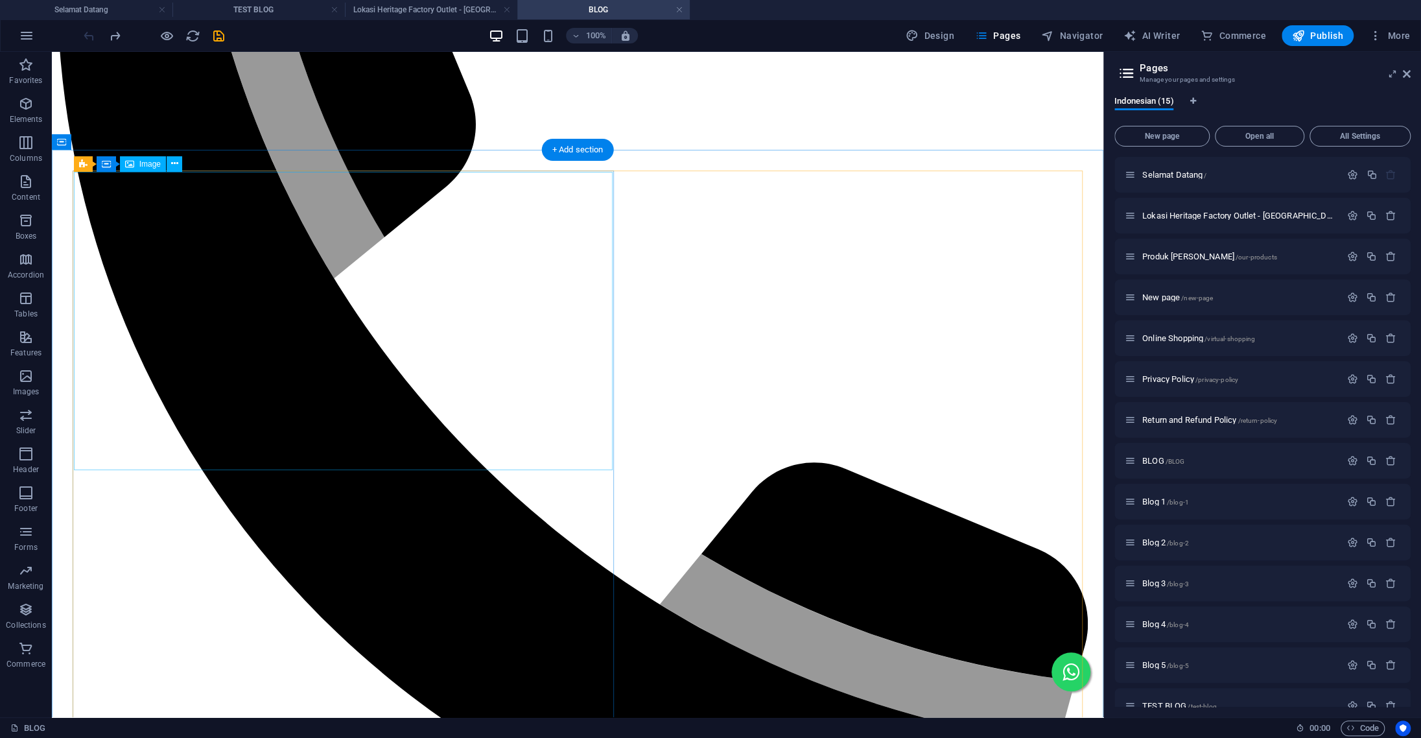
scroll to position [475, 0]
